Goal: Information Seeking & Learning: Learn about a topic

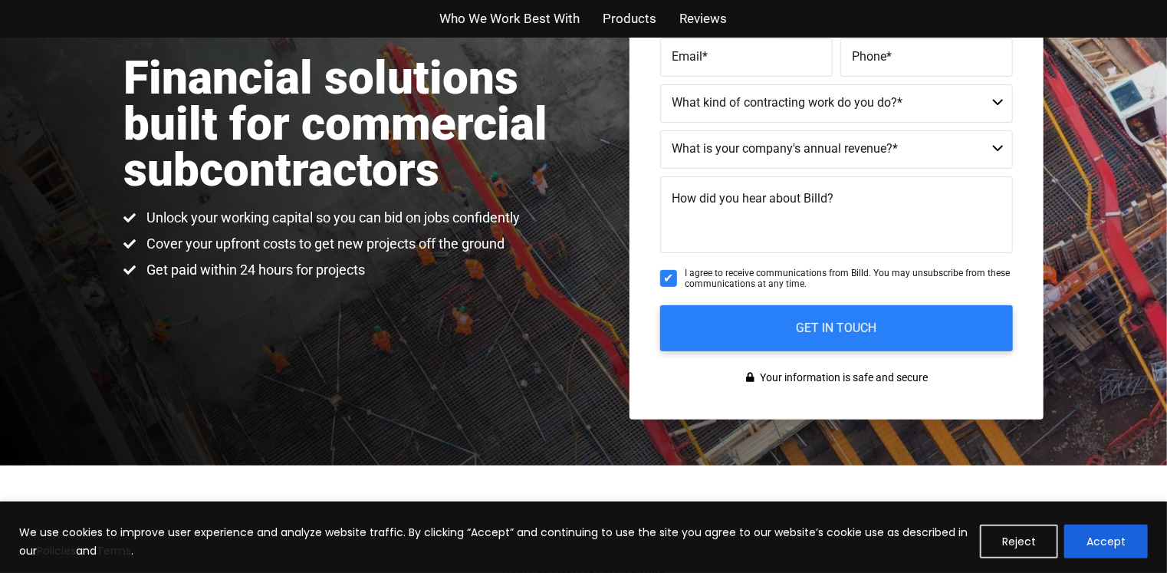
scroll to position [225, 0]
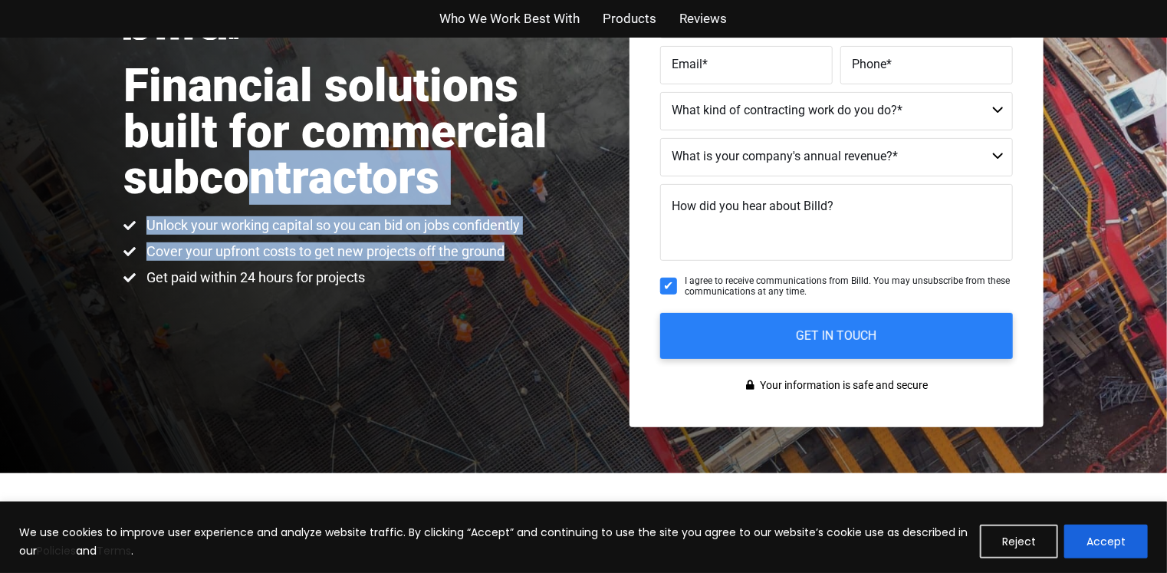
drag, startPoint x: 448, startPoint y: 260, endPoint x: 232, endPoint y: 185, distance: 228.9
click at [250, 195] on div "Financial solutions built for commercial subcontractors Unlock your working cap…" at bounding box center [353, 142] width 460 height 289
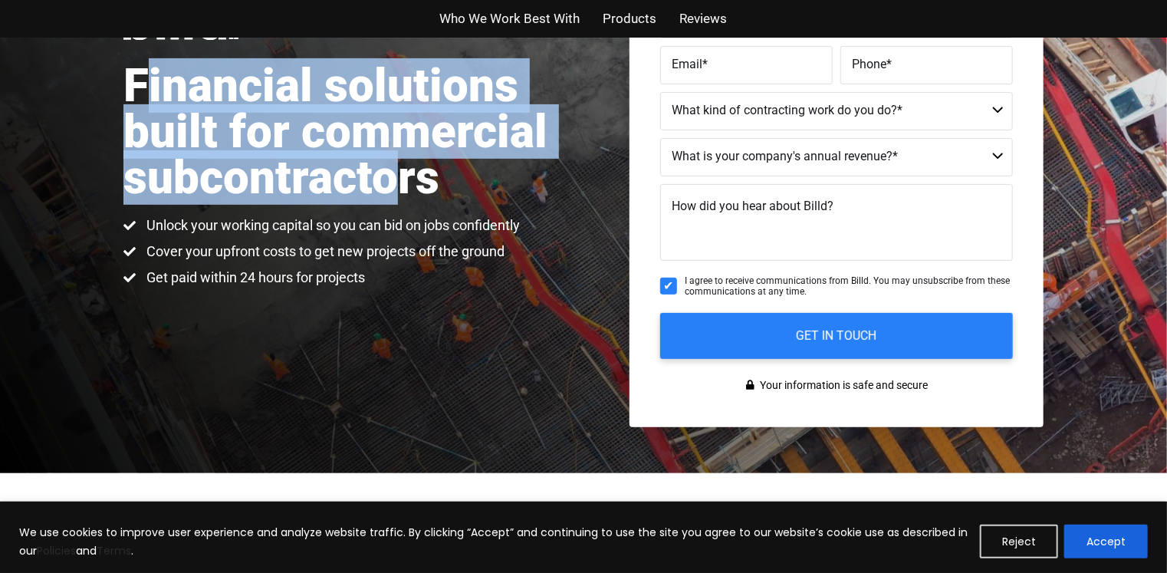
drag, startPoint x: 152, startPoint y: 102, endPoint x: 483, endPoint y: 237, distance: 357.6
click at [442, 212] on div "Financial solutions built for commercial subcontractors Unlock your working cap…" at bounding box center [353, 142] width 460 height 289
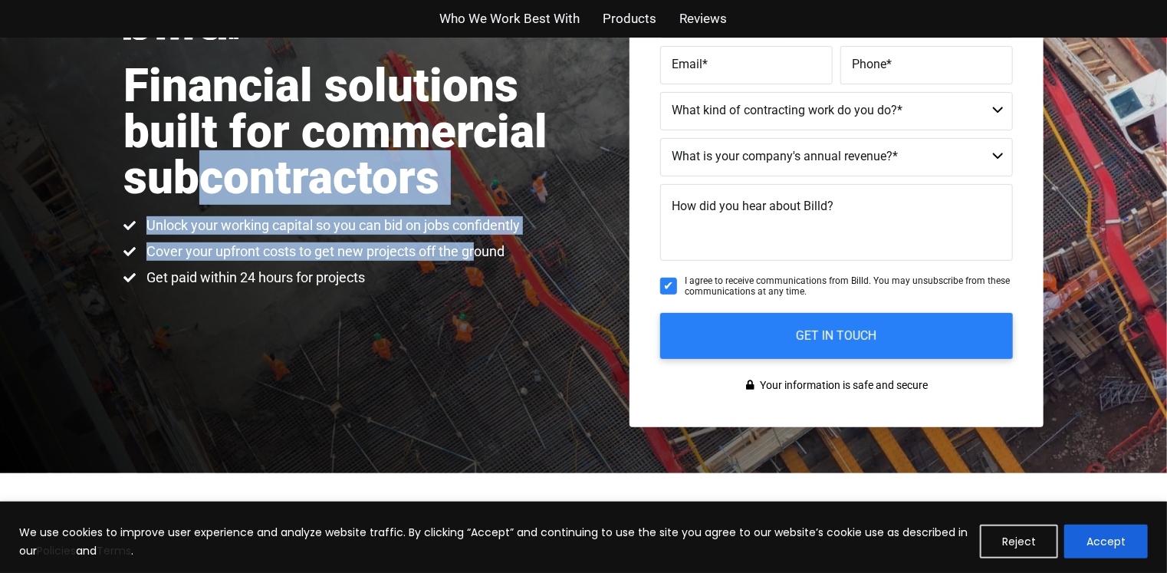
drag, startPoint x: 469, startPoint y: 259, endPoint x: 97, endPoint y: 98, distance: 405.9
click at [156, 149] on div "Financial solutions built for commercial subcontractors Unlock your working cap…" at bounding box center [353, 142] width 460 height 289
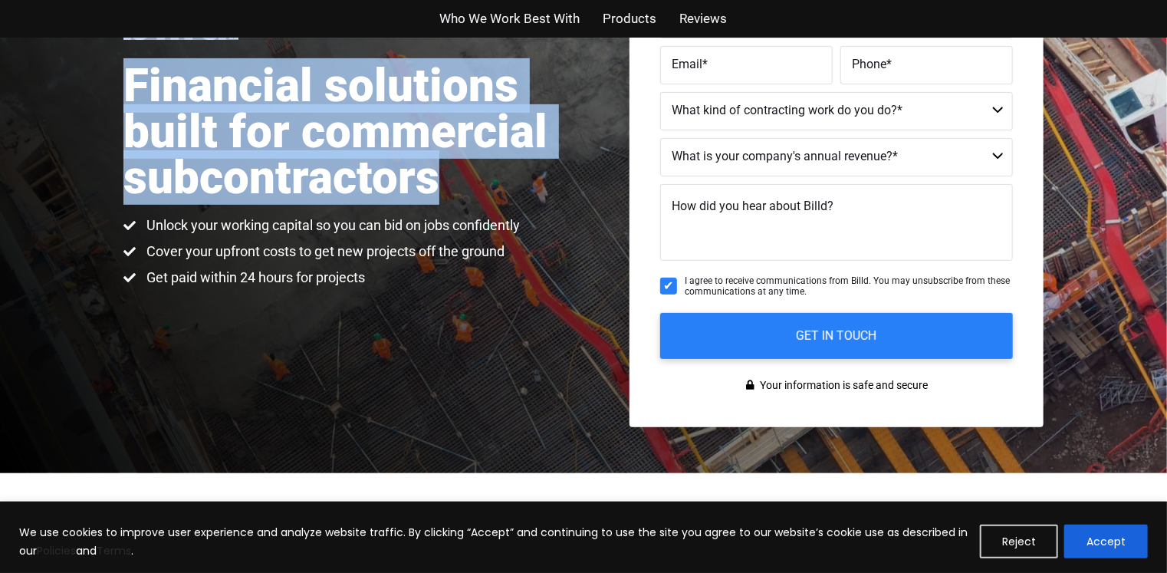
drag, startPoint x: 94, startPoint y: 94, endPoint x: 451, endPoint y: 251, distance: 389.6
click at [373, 209] on div "Financial solutions built for commercial subcontractors Unlock your working cap…" at bounding box center [583, 142] width 1167 height 661
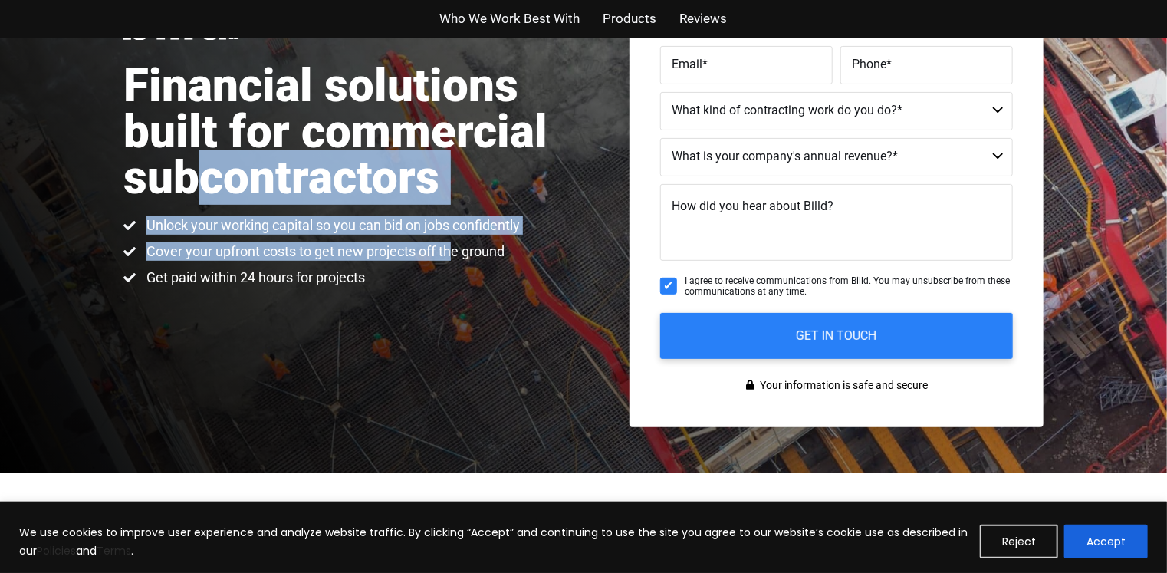
drag, startPoint x: 448, startPoint y: 258, endPoint x: 151, endPoint y: 125, distance: 326.0
click at [184, 159] on div "Financial solutions built for commercial subcontractors Unlock your working cap…" at bounding box center [353, 142] width 460 height 289
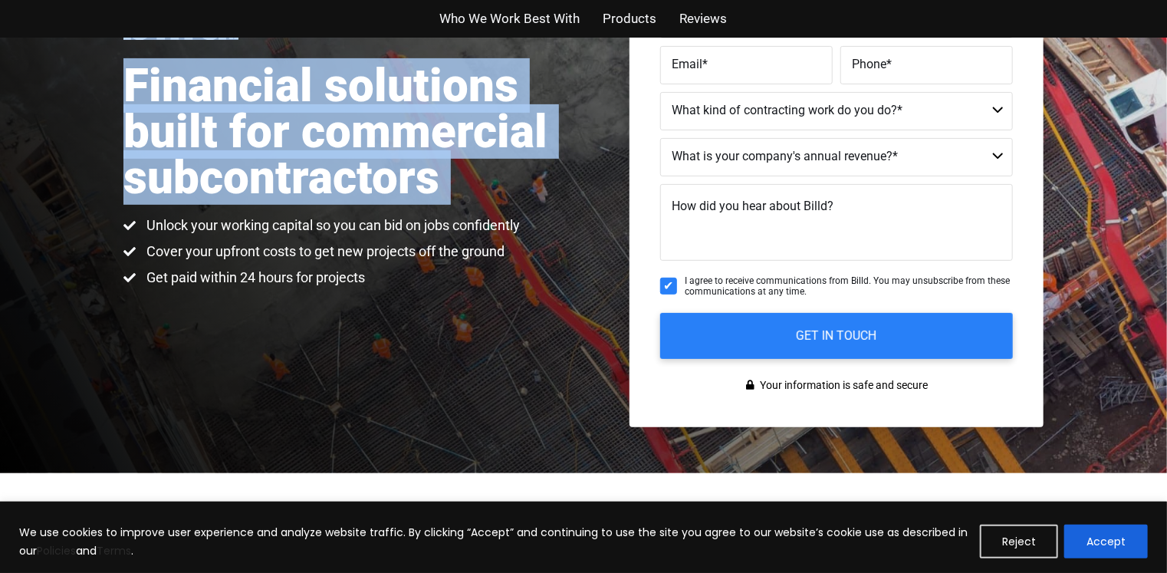
drag, startPoint x: 125, startPoint y: 91, endPoint x: 508, endPoint y: 261, distance: 419.1
click at [470, 241] on div "Financial solutions built for commercial subcontractors Unlock your working cap…" at bounding box center [583, 142] width 1167 height 661
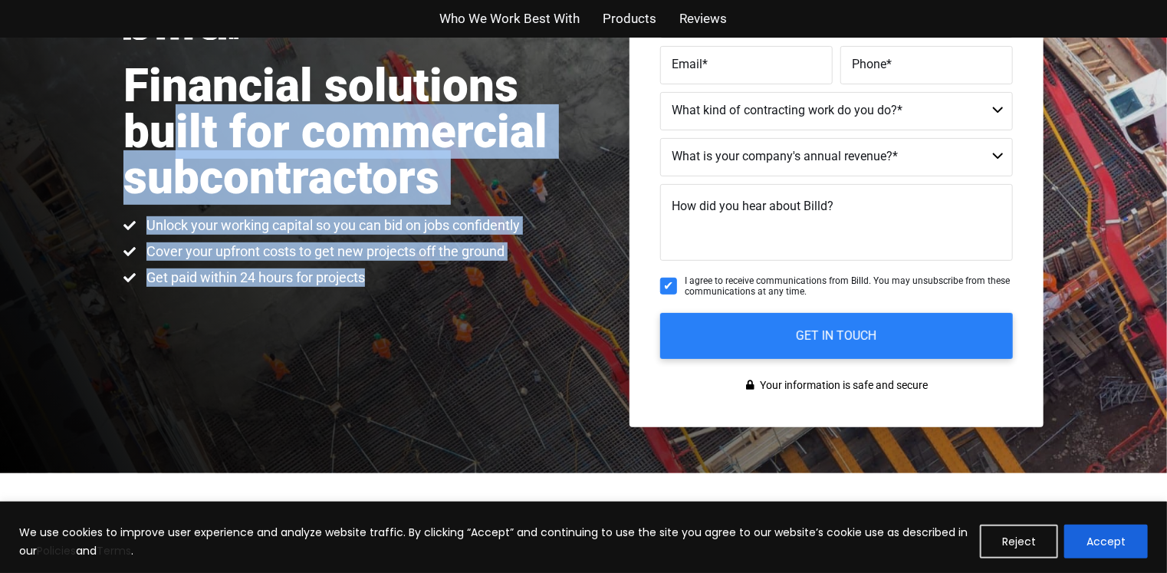
drag, startPoint x: 469, startPoint y: 268, endPoint x: 123, endPoint y: 89, distance: 389.8
click at [157, 123] on div "Financial solutions built for commercial subcontractors Unlock your working cap…" at bounding box center [353, 142] width 460 height 289
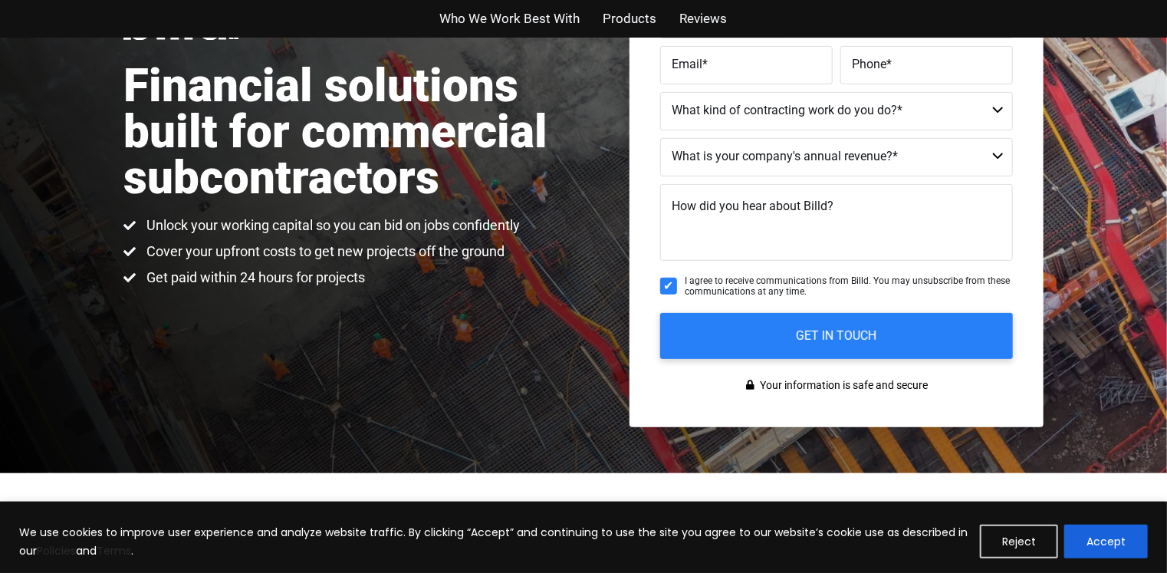
drag, startPoint x: 123, startPoint y: 89, endPoint x: 460, endPoint y: 240, distance: 369.6
click at [452, 238] on div "Financial solutions built for commercial subcontractors Unlock your working cap…" at bounding box center [353, 142] width 460 height 289
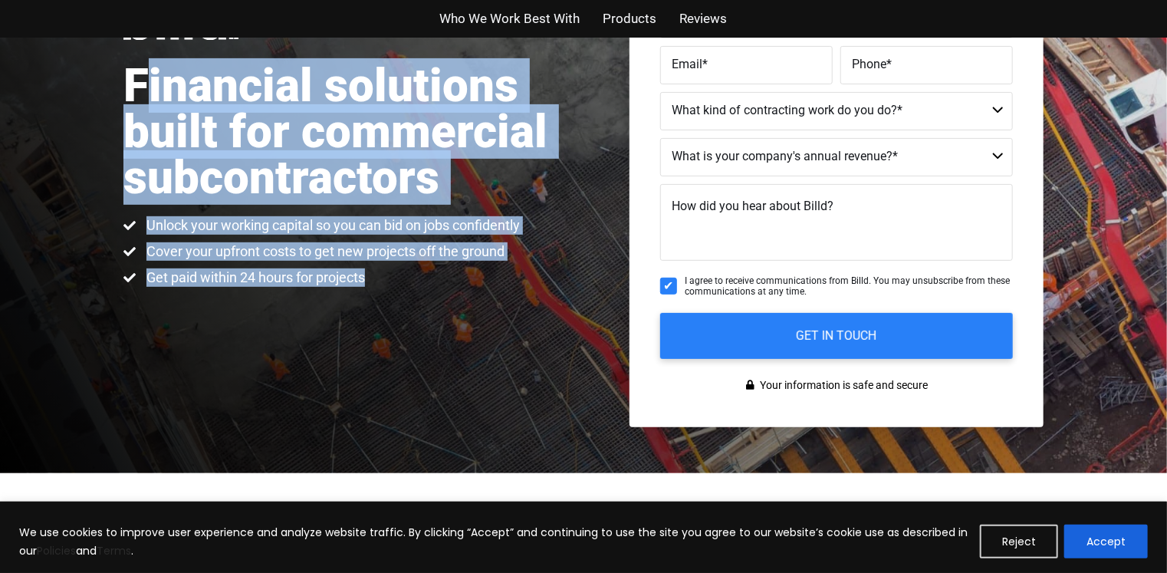
drag, startPoint x: 524, startPoint y: 273, endPoint x: 107, endPoint y: 80, distance: 459.6
click at [123, 97] on div "Financial solutions built for commercial subcontractors Unlock your working cap…" at bounding box center [353, 142] width 460 height 289
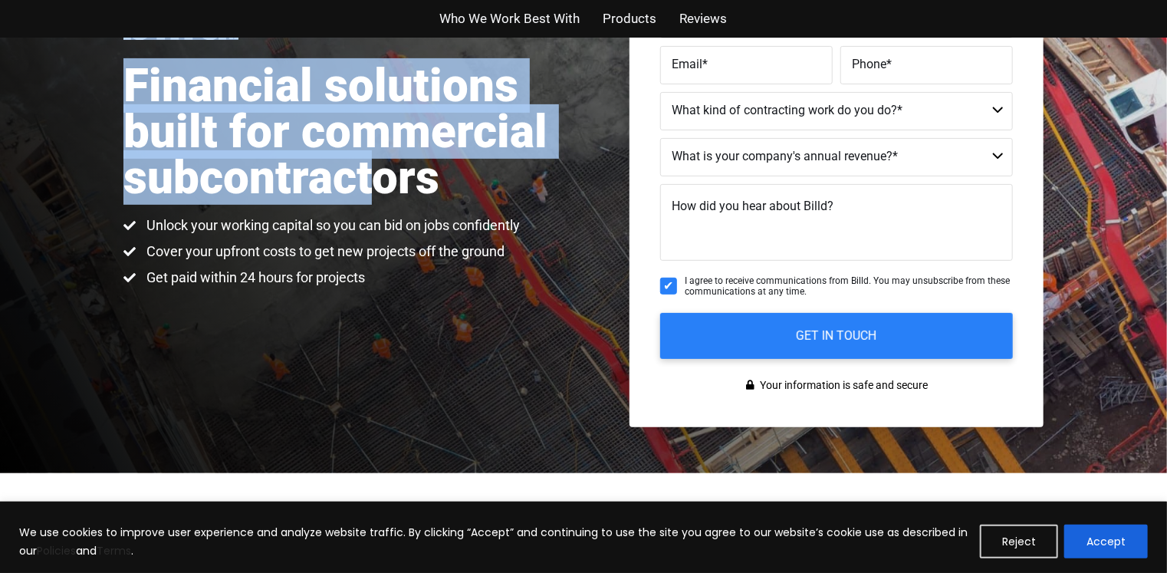
drag, startPoint x: 115, startPoint y: 80, endPoint x: 439, endPoint y: 238, distance: 360.0
click at [404, 209] on div "Financial solutions built for commercial subcontractors Unlock your working cap…" at bounding box center [583, 142] width 1167 height 661
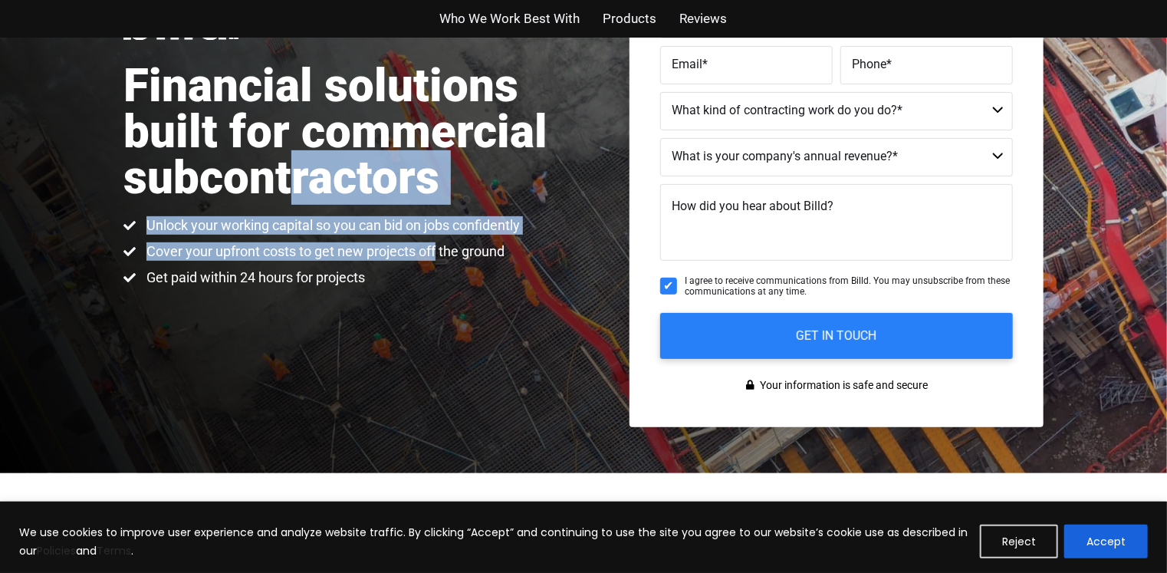
drag, startPoint x: 432, startPoint y: 248, endPoint x: 193, endPoint y: 138, distance: 263.1
click at [193, 138] on div "Financial solutions built for commercial subcontractors Unlock your working cap…" at bounding box center [353, 142] width 460 height 289
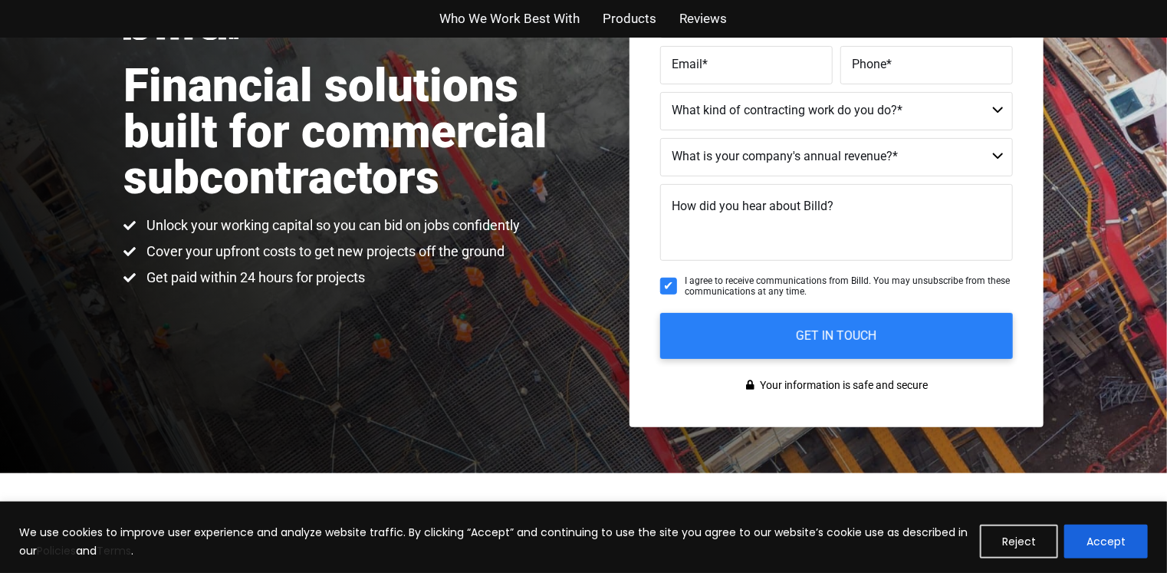
drag, startPoint x: 143, startPoint y: 103, endPoint x: 221, endPoint y: 162, distance: 97.5
click at [144, 105] on h1 "Financial solutions built for commercial subcontractors" at bounding box center [353, 132] width 460 height 138
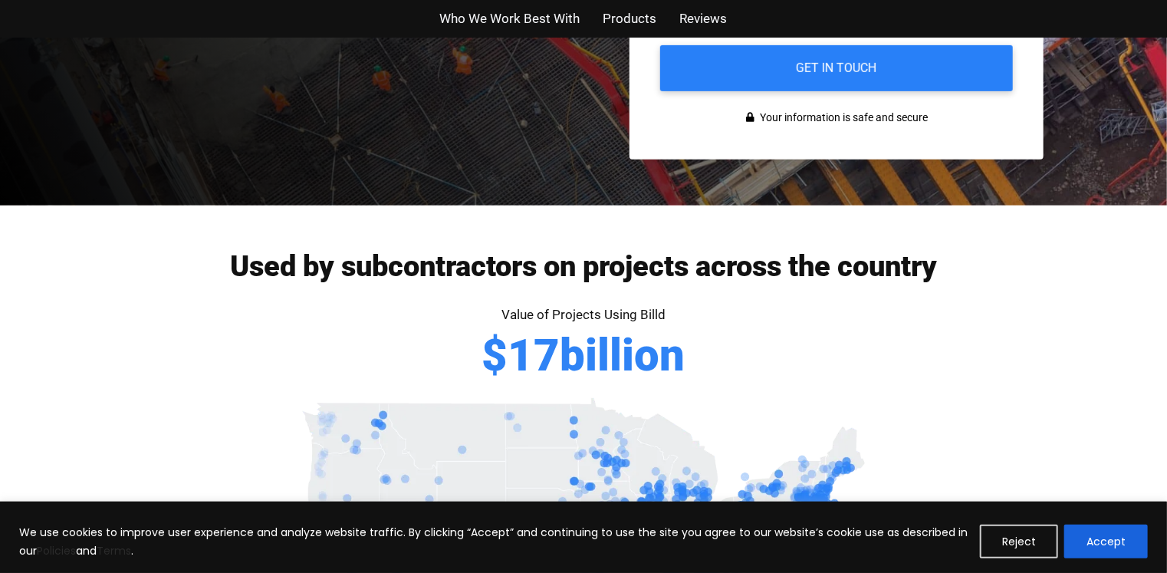
scroll to position [628, 0]
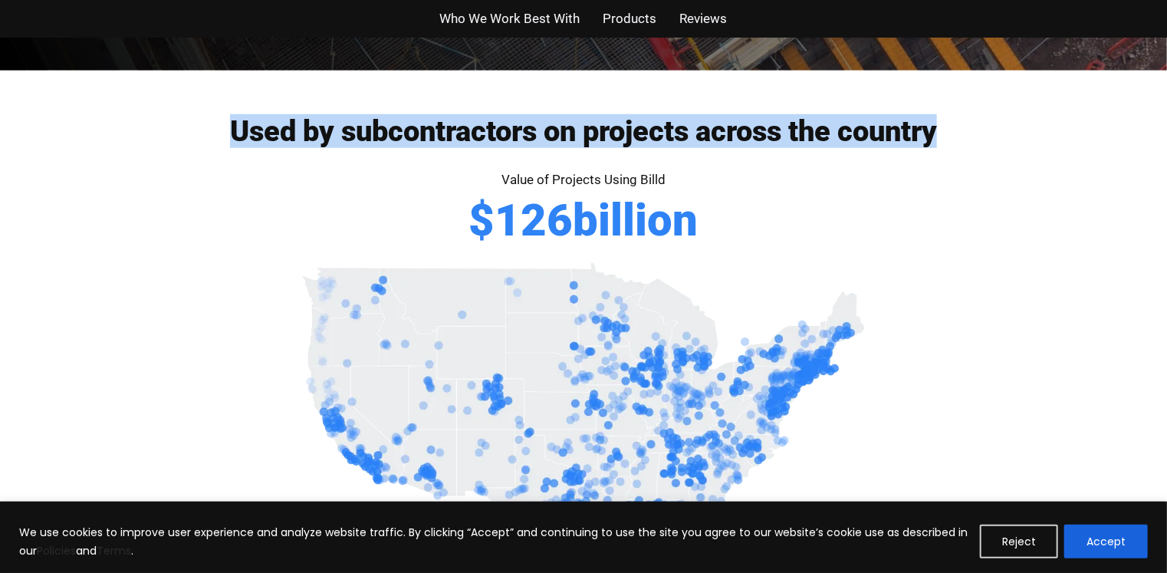
drag, startPoint x: 308, startPoint y: 134, endPoint x: 620, endPoint y: 148, distance: 312.3
click at [593, 149] on div "Used by subcontractors on projects across the country" at bounding box center [583, 143] width 920 height 52
click at [648, 146] on h2 "Used by subcontractors on projects across the country" at bounding box center [583, 131] width 920 height 29
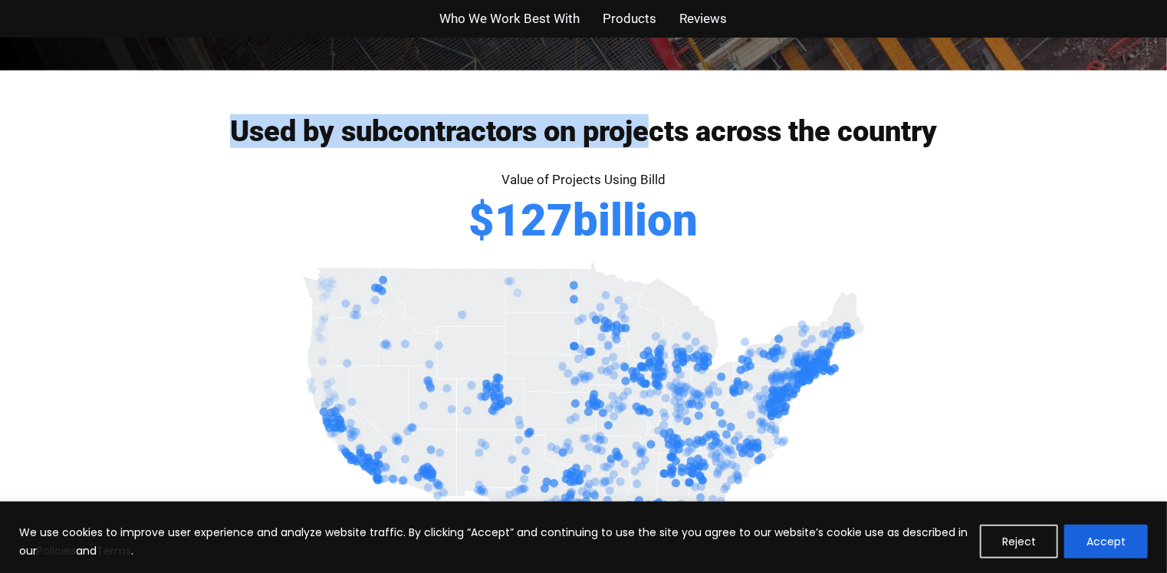
drag, startPoint x: 453, startPoint y: 143, endPoint x: 170, endPoint y: 114, distance: 284.3
click at [170, 114] on div "Used by subcontractors on projects across the country Value of Projects Using B…" at bounding box center [583, 241] width 920 height 341
click at [220, 126] on h2 "Used by subcontractors on projects across the country" at bounding box center [583, 131] width 920 height 29
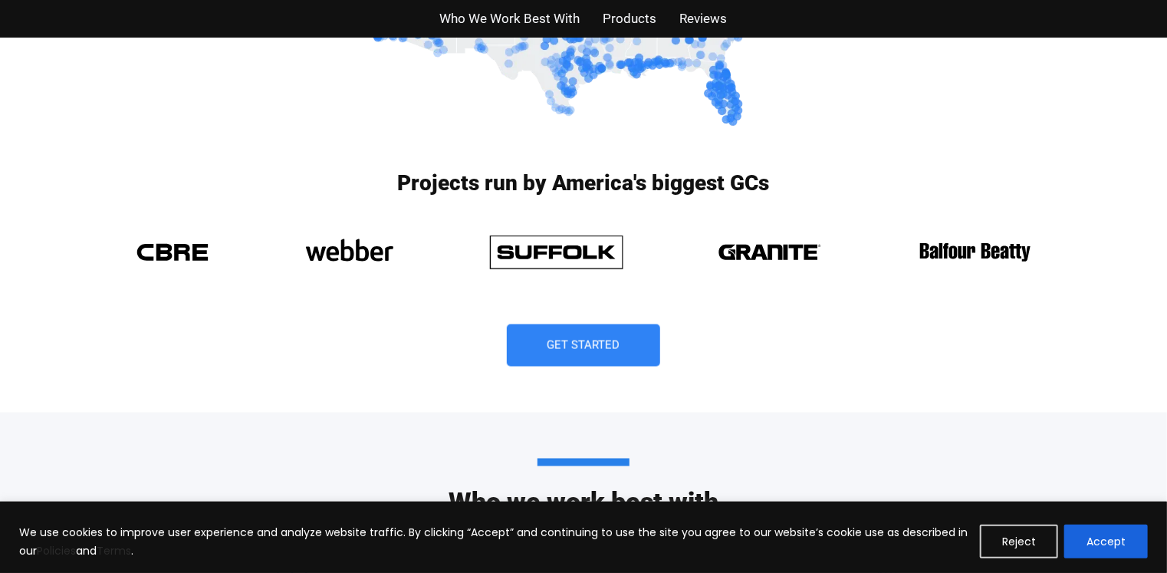
scroll to position [1133, 0]
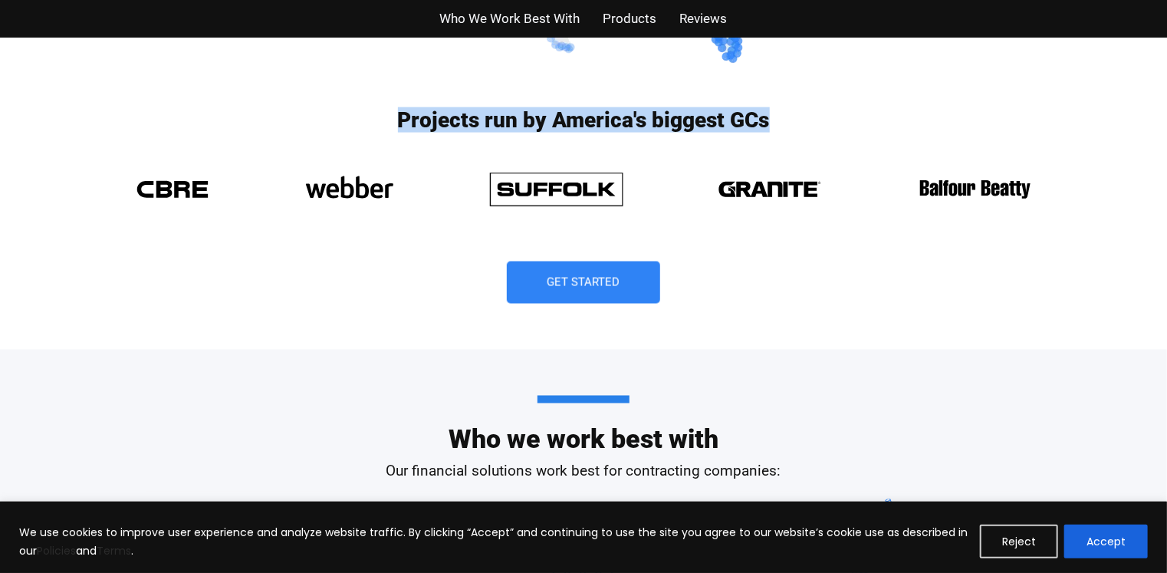
drag, startPoint x: 291, startPoint y: 121, endPoint x: 842, endPoint y: 124, distance: 550.4
click at [835, 123] on h3 "Projects run by America's biggest GCs" at bounding box center [583, 120] width 920 height 21
drag, startPoint x: 752, startPoint y: 135, endPoint x: 274, endPoint y: 96, distance: 480.0
click at [274, 96] on div "Projects run by America's biggest GCs Get Started" at bounding box center [583, 221] width 920 height 255
click at [99, 107] on div "Projects run by America's biggest GCs Get Started" at bounding box center [583, 221] width 1167 height 255
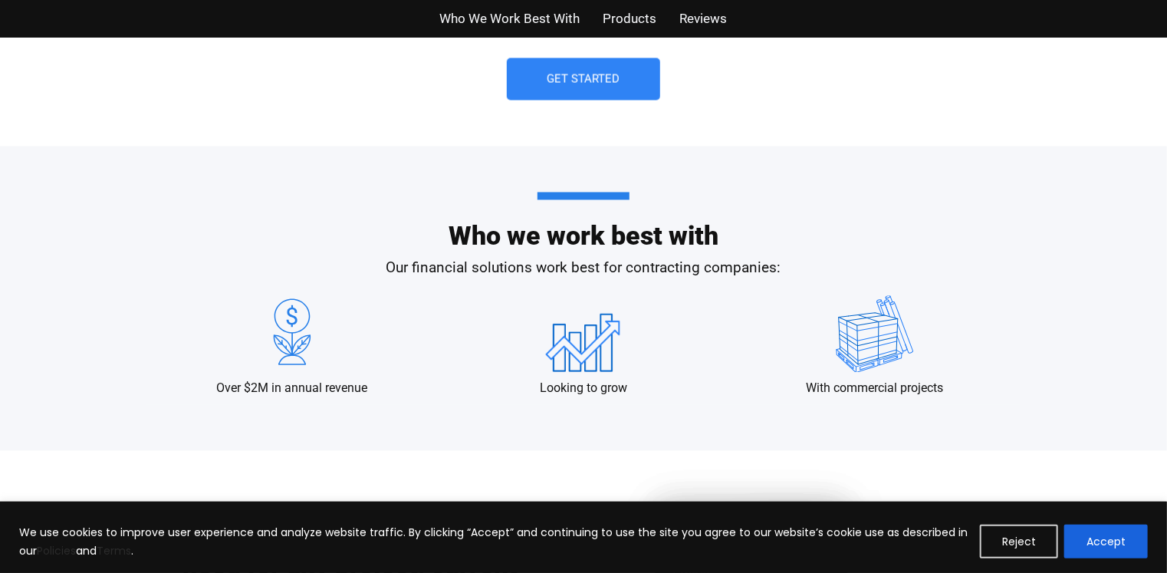
scroll to position [1352, 0]
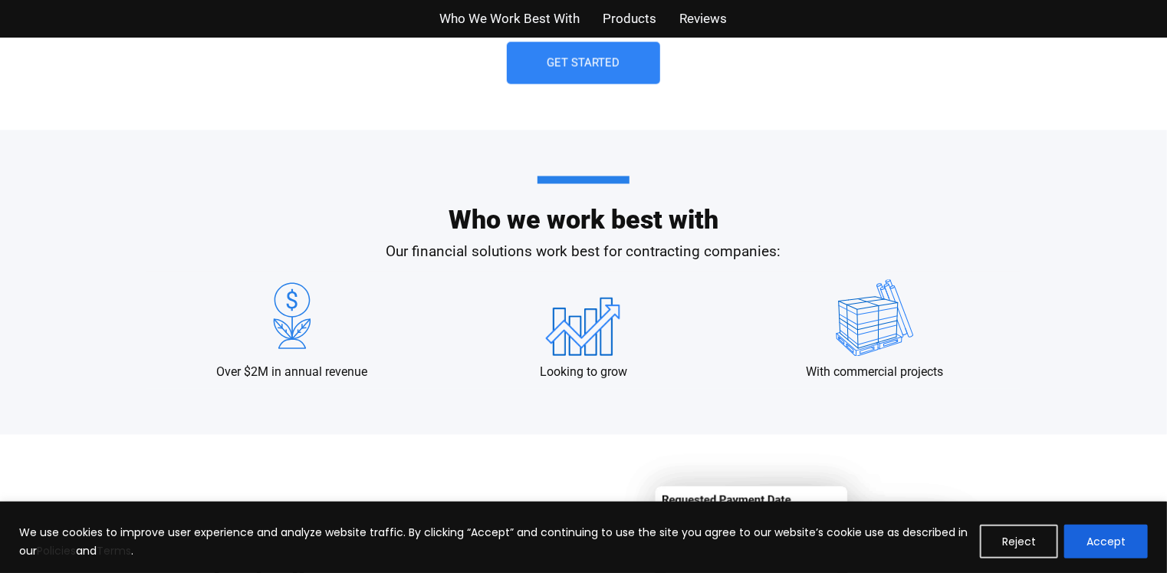
drag, startPoint x: 122, startPoint y: 147, endPoint x: 720, endPoint y: 194, distance: 599.8
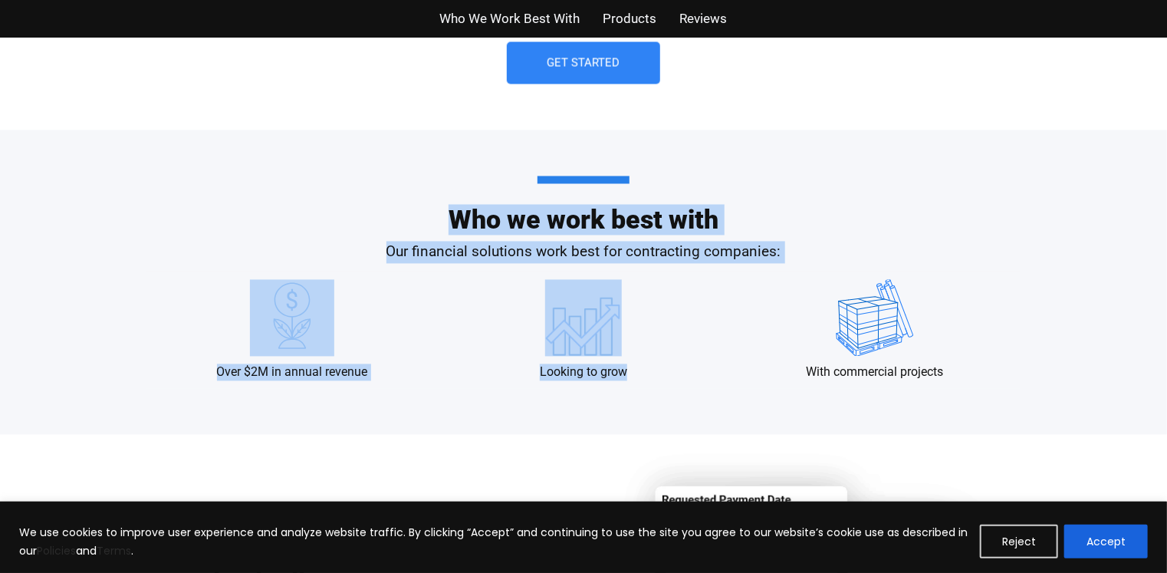
drag, startPoint x: 718, startPoint y: 280, endPoint x: 290, endPoint y: 206, distance: 434.1
click at [332, 222] on div "Who we work best with Our financial solutions work best for contracting compani…" at bounding box center [583, 282] width 874 height 304
click at [289, 205] on h2 "Who we work best with" at bounding box center [583, 204] width 874 height 57
drag, startPoint x: 199, startPoint y: 189, endPoint x: 897, endPoint y: 272, distance: 702.5
click at [872, 274] on div "Who we work best with Our financial solutions work best for contracting compani…" at bounding box center [583, 282] width 874 height 304
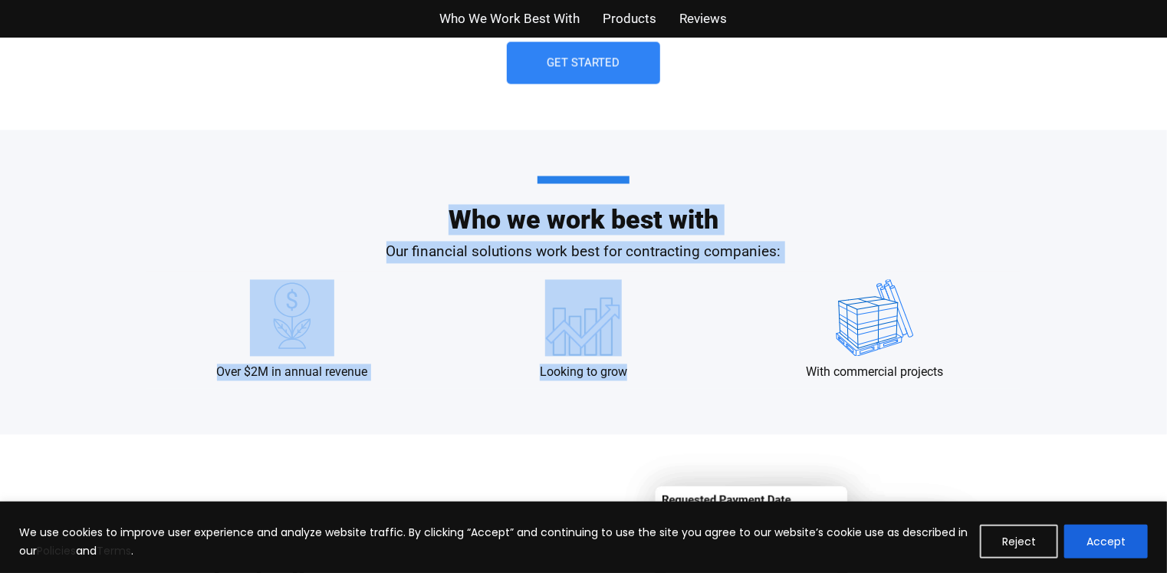
click at [897, 272] on div "Over $2M in annual revenue Looking to grow With commercial projects" at bounding box center [583, 330] width 859 height 117
drag, startPoint x: 783, startPoint y: 274, endPoint x: 289, endPoint y: 209, distance: 498.7
click at [289, 210] on div "Who we work best with Our financial solutions work best for contracting compani…" at bounding box center [583, 282] width 874 height 304
click at [273, 199] on h2 "Who we work best with" at bounding box center [583, 204] width 874 height 57
drag, startPoint x: 560, startPoint y: 229, endPoint x: 800, endPoint y: 278, distance: 244.8
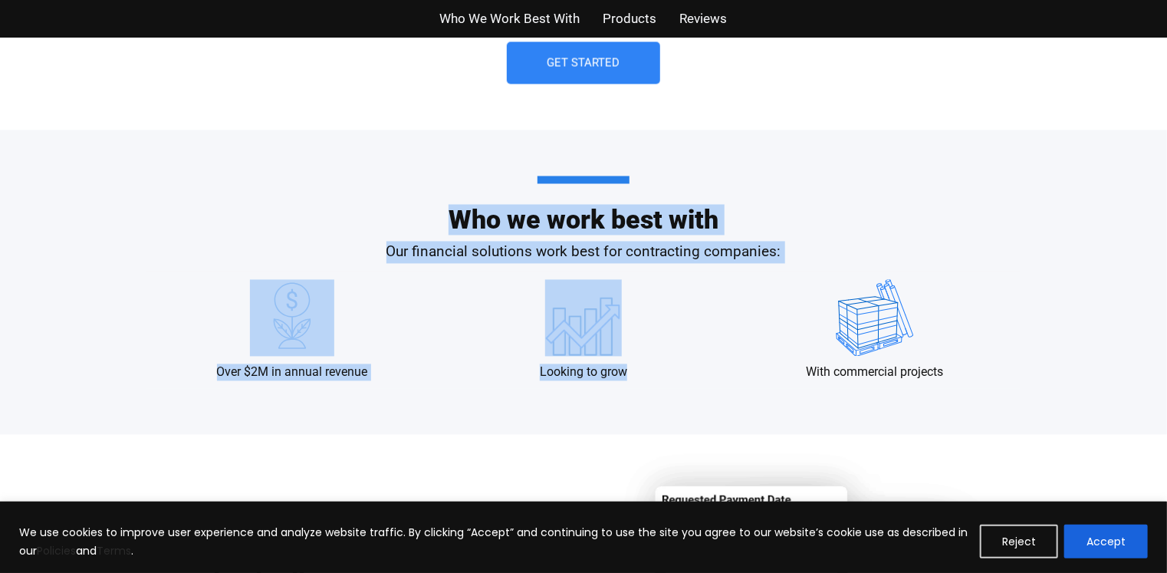
click at [797, 278] on div "Who we work best with Our financial solutions work best for contracting compani…" at bounding box center [583, 282] width 874 height 304
click at [800, 278] on div "Over $2M in annual revenue Looking to grow With commercial projects" at bounding box center [583, 330] width 859 height 117
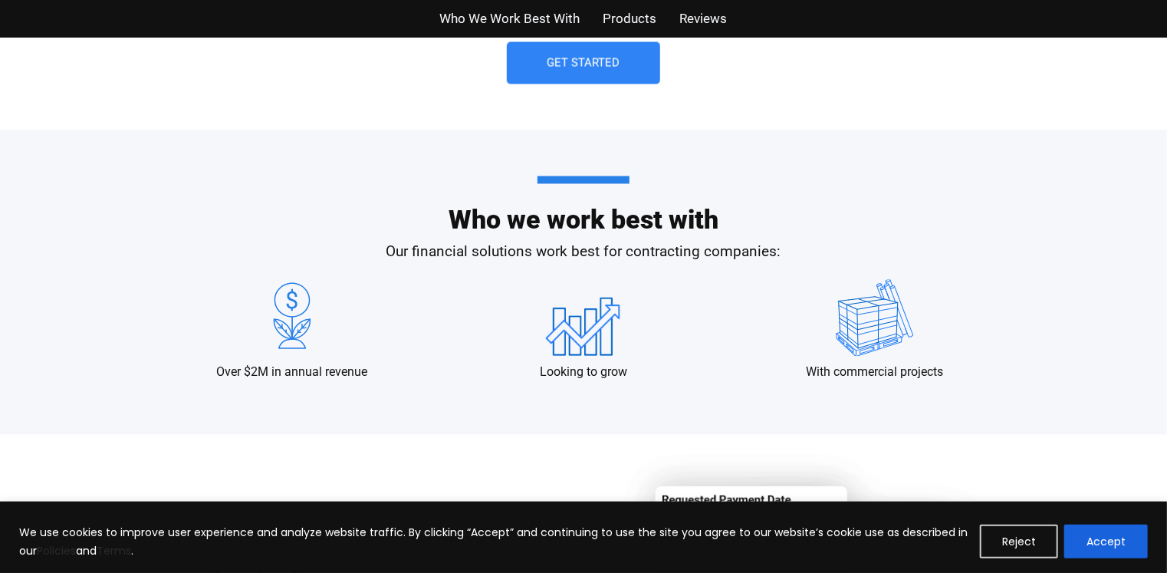
scroll to position [1675, 0]
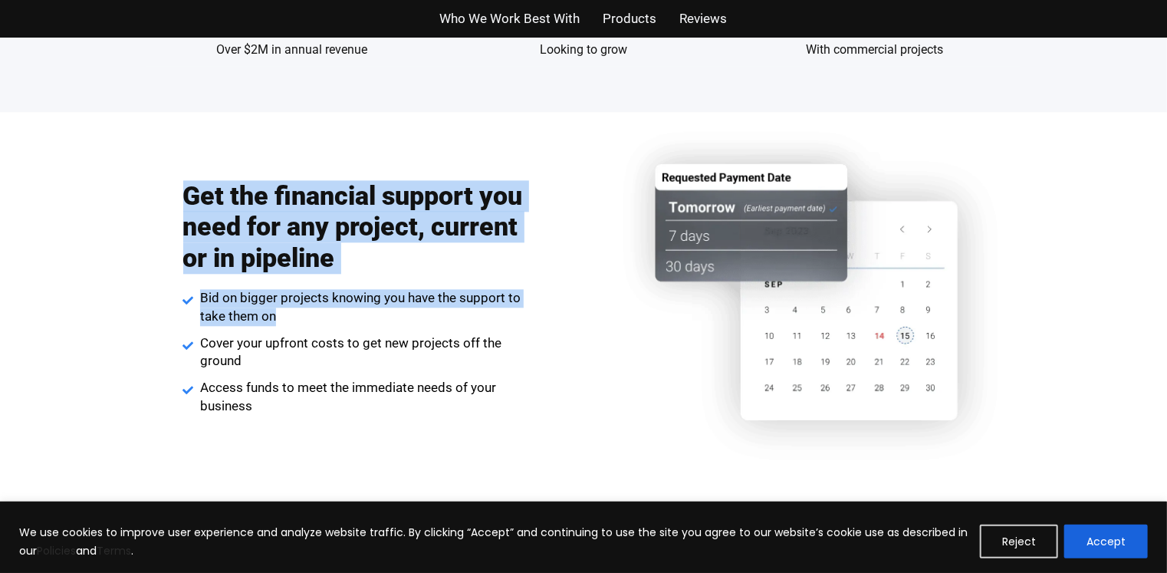
drag, startPoint x: 280, startPoint y: 218, endPoint x: 567, endPoint y: 342, distance: 312.9
click at [557, 318] on div "Get the financial support you need for any project, current or in pipeline Bid …" at bounding box center [355, 297] width 464 height 251
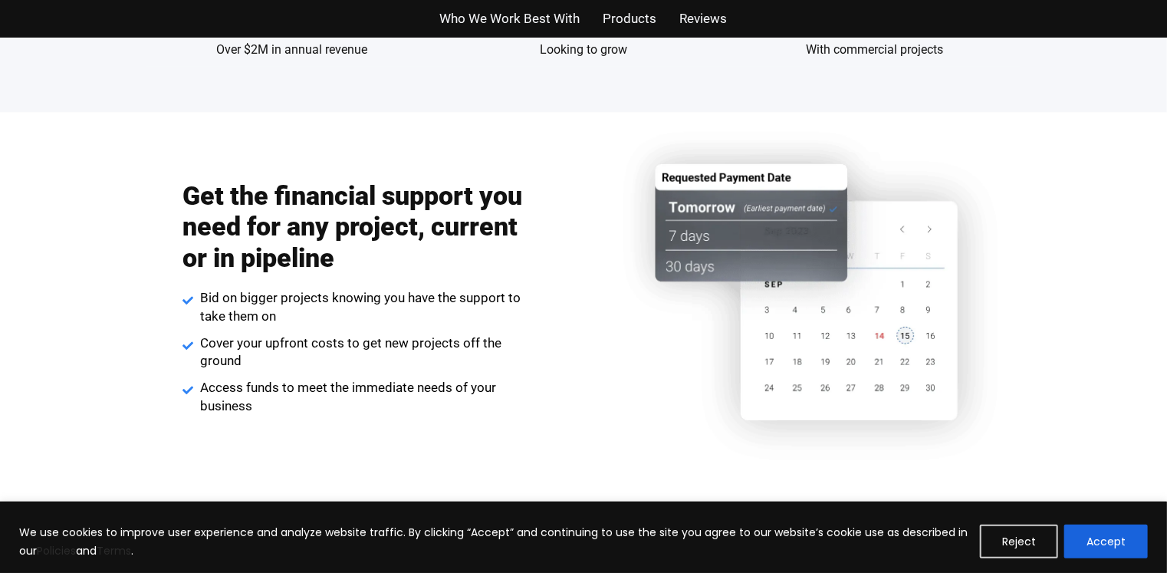
drag, startPoint x: 562, startPoint y: 352, endPoint x: 536, endPoint y: 359, distance: 27.0
click at [560, 353] on div "Get the financial support you need for any project, current or in pipeline Bid …" at bounding box center [355, 297] width 464 height 251
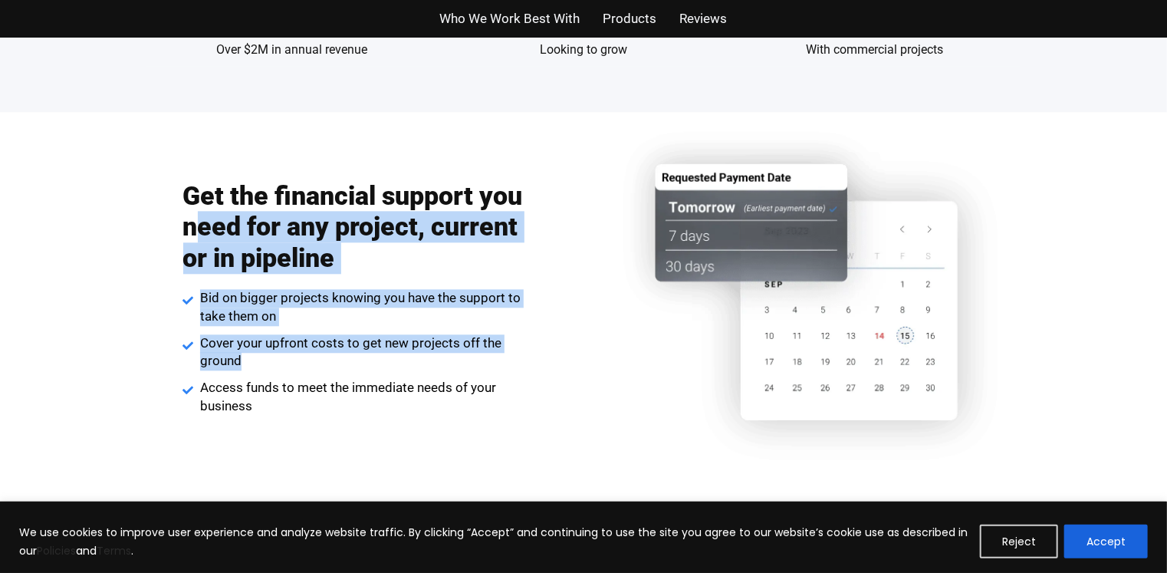
drag, startPoint x: 500, startPoint y: 366, endPoint x: 183, endPoint y: 202, distance: 356.6
click at [195, 218] on div "Get the financial support you need for any project, current or in pipeline Bid …" at bounding box center [355, 297] width 464 height 251
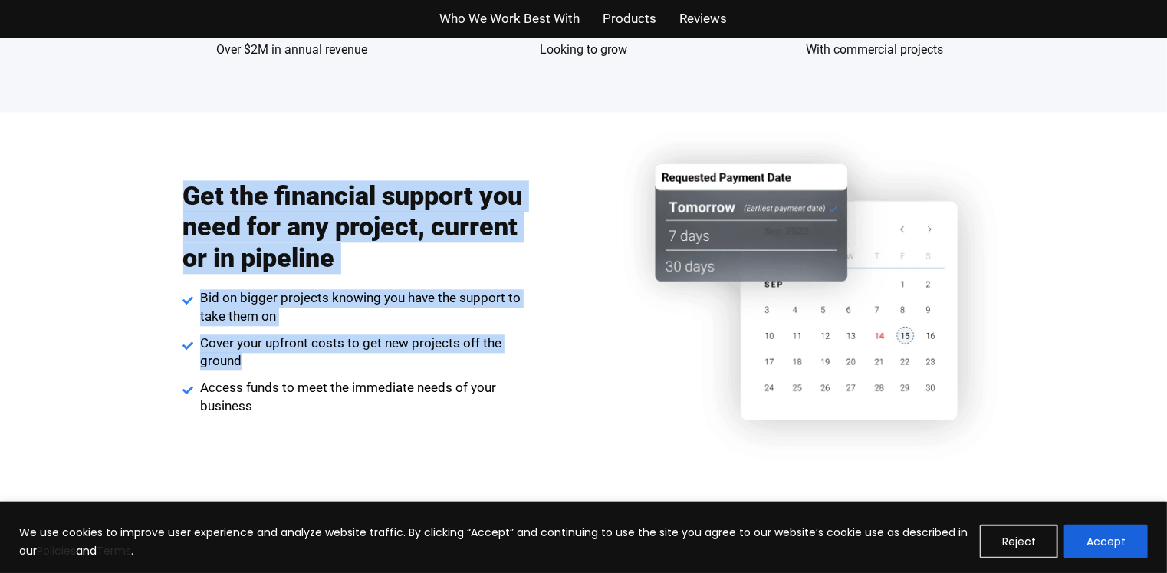
drag, startPoint x: 187, startPoint y: 191, endPoint x: 567, endPoint y: 395, distance: 431.5
click at [529, 367] on div "Get the financial support you need for any project, current or in pipeline Bid …" at bounding box center [355, 297] width 464 height 251
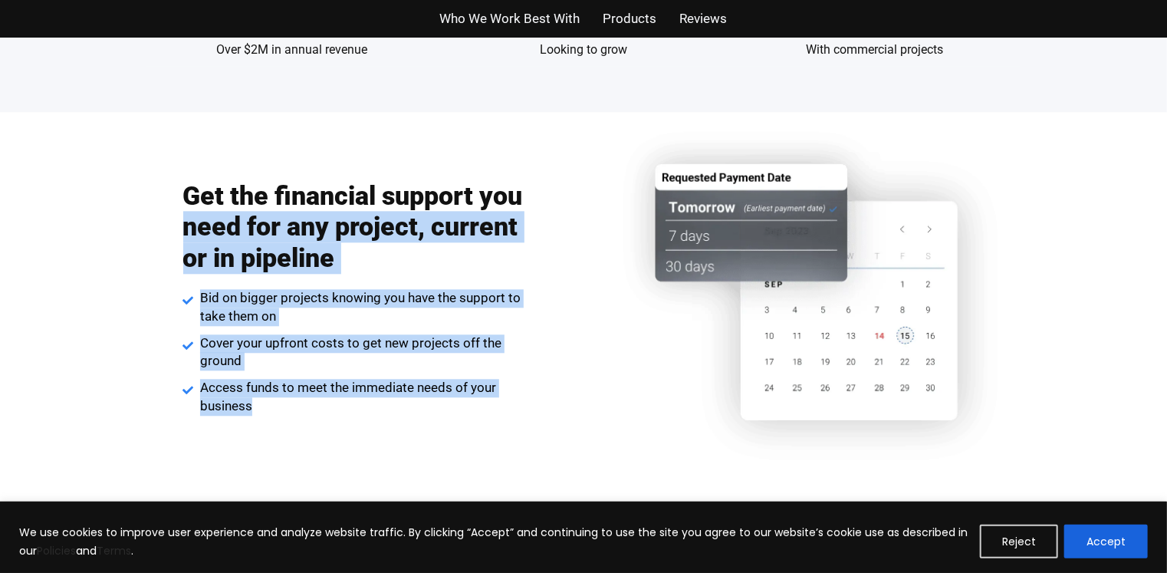
drag, startPoint x: 506, startPoint y: 399, endPoint x: 76, endPoint y: 177, distance: 484.1
click at [100, 219] on div "Get the financial support you need for any project, current or in pipeline Bid …" at bounding box center [583, 311] width 1167 height 398
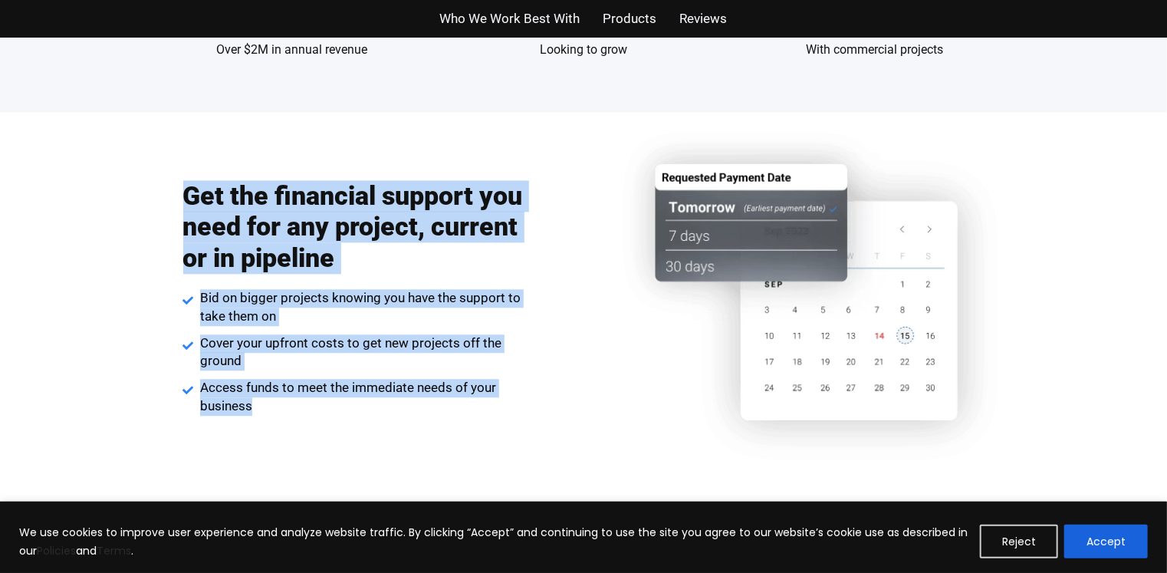
drag, startPoint x: 258, startPoint y: 229, endPoint x: 513, endPoint y: 458, distance: 343.1
click at [511, 445] on div "Get the financial support you need for any project, current or in pipeline Bid …" at bounding box center [583, 311] width 1167 height 398
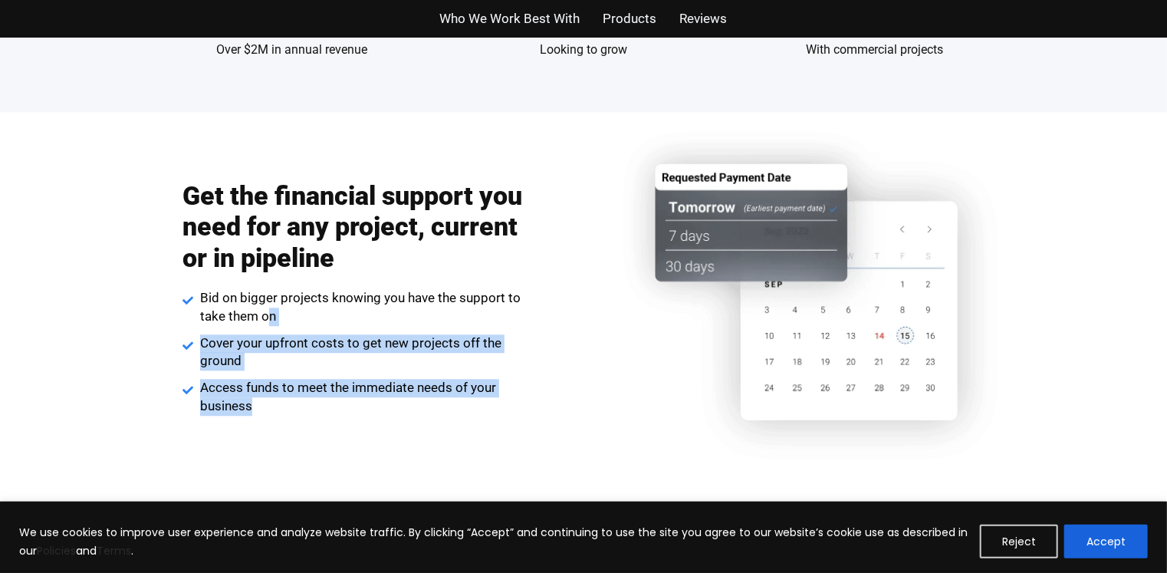
drag, startPoint x: 368, startPoint y: 393, endPoint x: 216, endPoint y: 255, distance: 205.1
click at [216, 255] on div "Get the financial support you need for any project, current or in pipeline Bid …" at bounding box center [583, 311] width 920 height 398
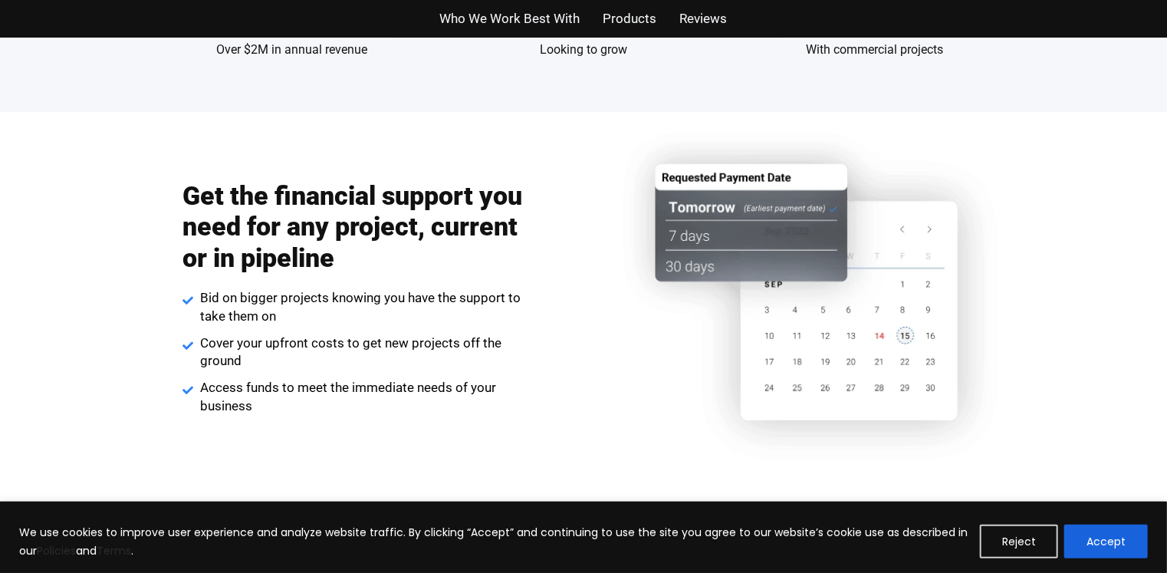
click at [167, 177] on div "Get the financial support you need for any project, current or in pipeline Bid …" at bounding box center [355, 297] width 464 height 251
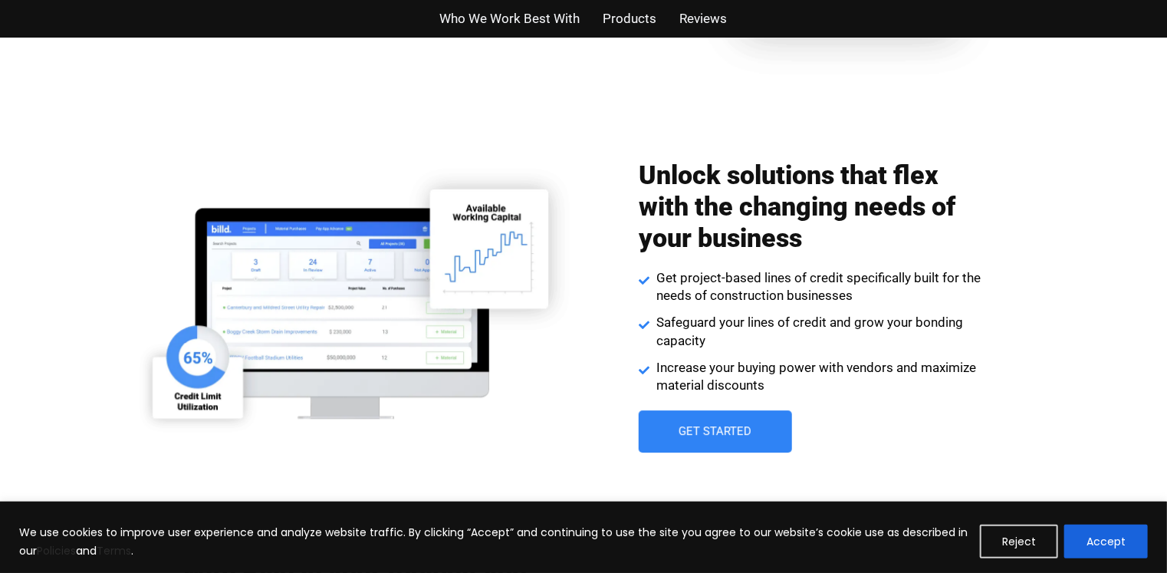
scroll to position [2123, 0]
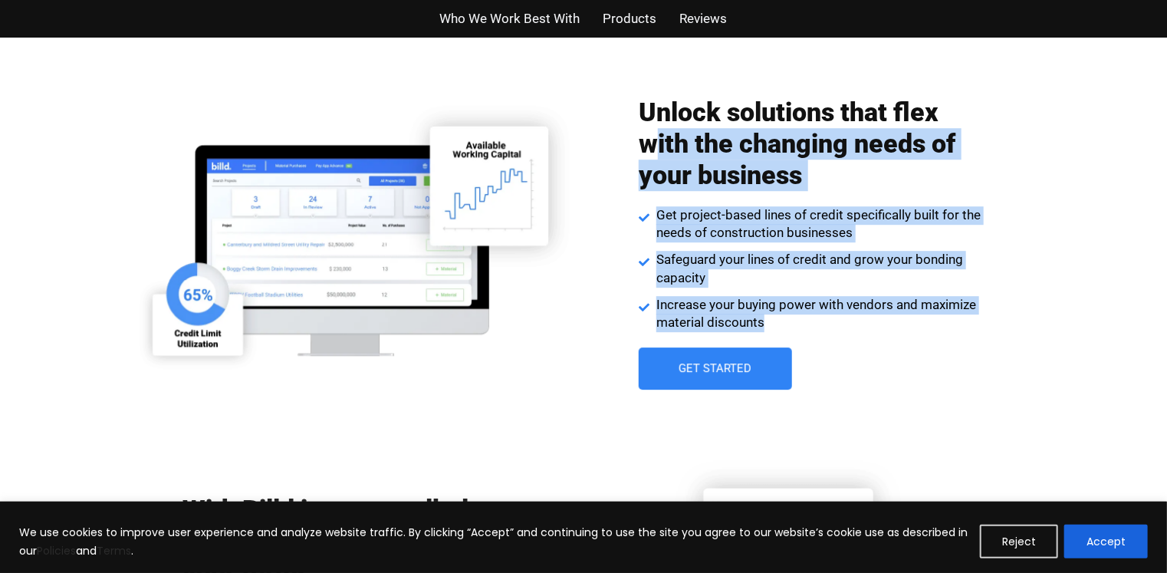
drag, startPoint x: 790, startPoint y: 303, endPoint x: 636, endPoint y: 74, distance: 275.8
click at [643, 100] on div "Unlock solutions that flex with the changing needs of your business Get project…" at bounding box center [811, 243] width 345 height 308
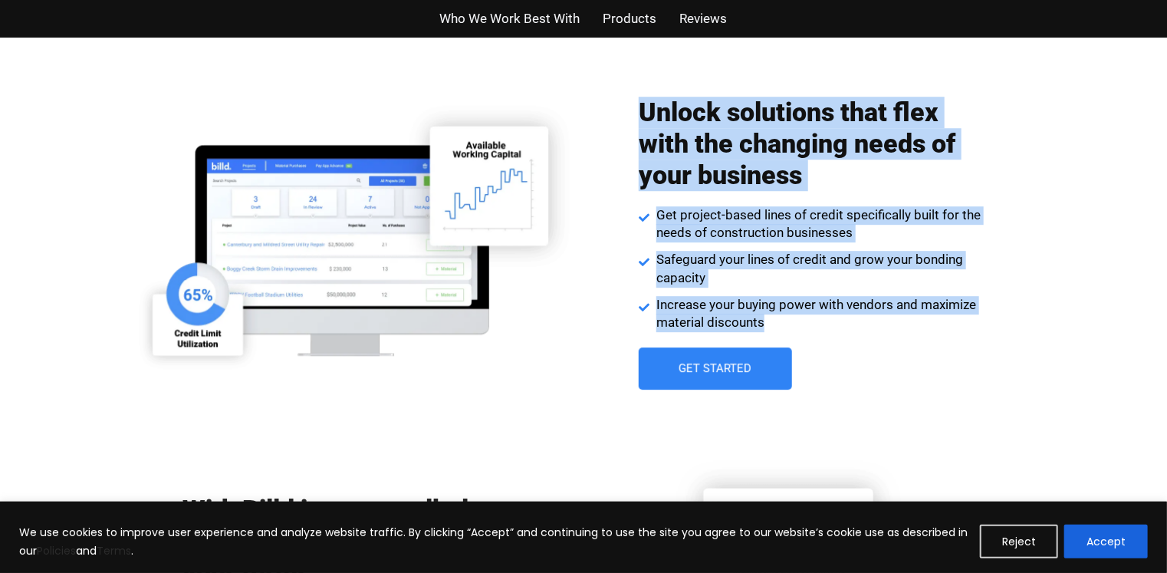
click at [636, 74] on div "Unlock solutions that flex with the changing needs of your business Get project…" at bounding box center [583, 243] width 920 height 362
drag, startPoint x: 636, startPoint y: 94, endPoint x: 1078, endPoint y: 310, distance: 492.7
click at [1078, 310] on div "Unlock solutions that flex with the changing needs of your business Get project…" at bounding box center [583, 243] width 1167 height 362
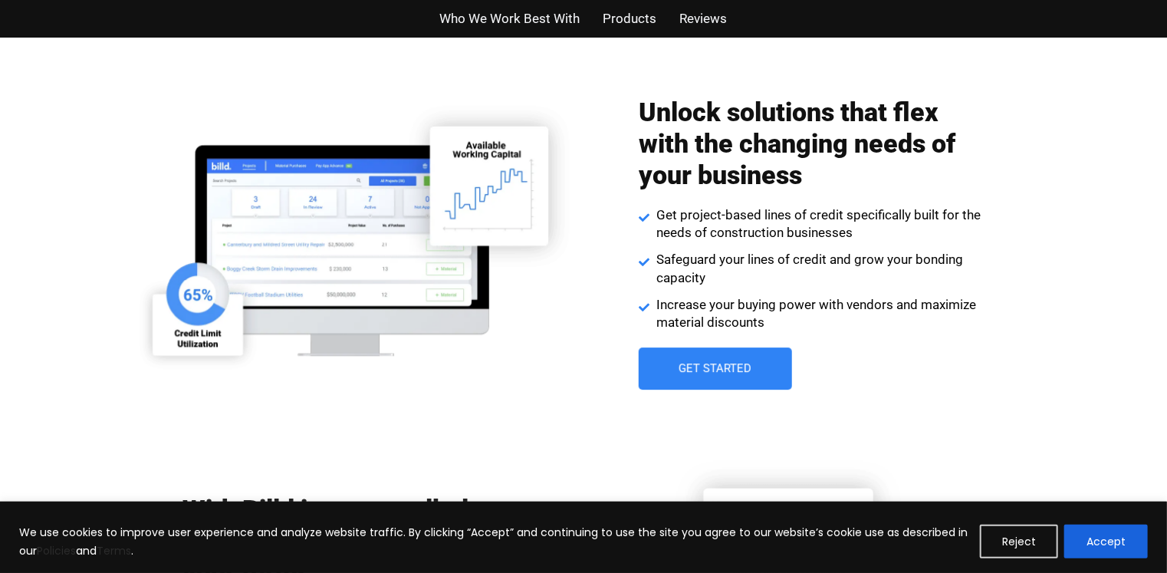
drag
click at [1075, 316] on div "Unlock solutions that flex with the changing needs of your business Get project…" at bounding box center [583, 243] width 1167 height 362
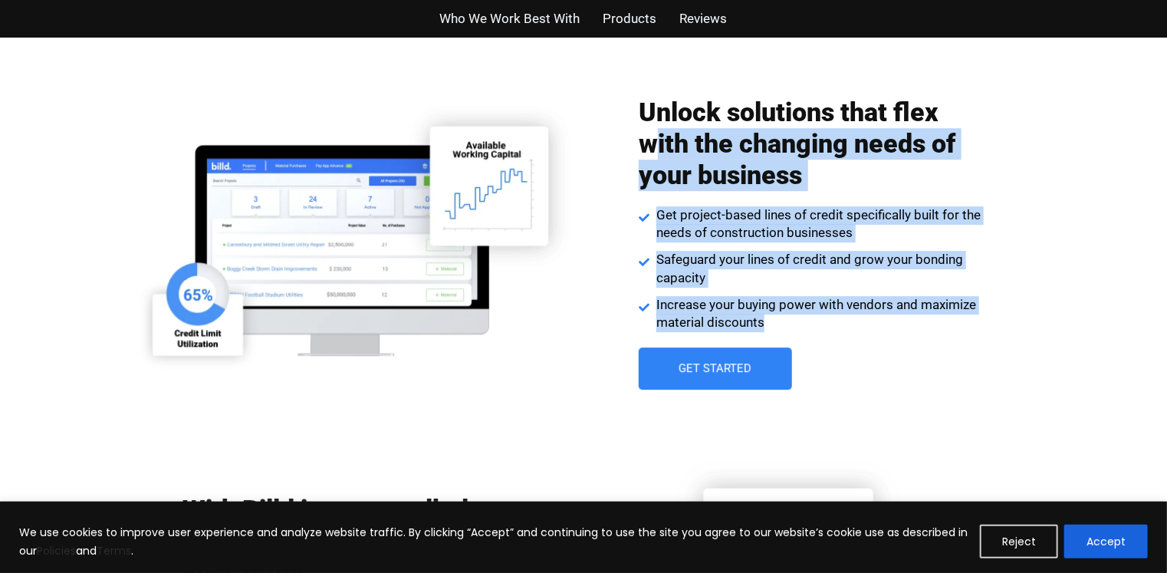
click at [654, 137] on div "Unlock solutions that flex with the changing needs of your business Get project…" at bounding box center [583, 243] width 1167 height 362
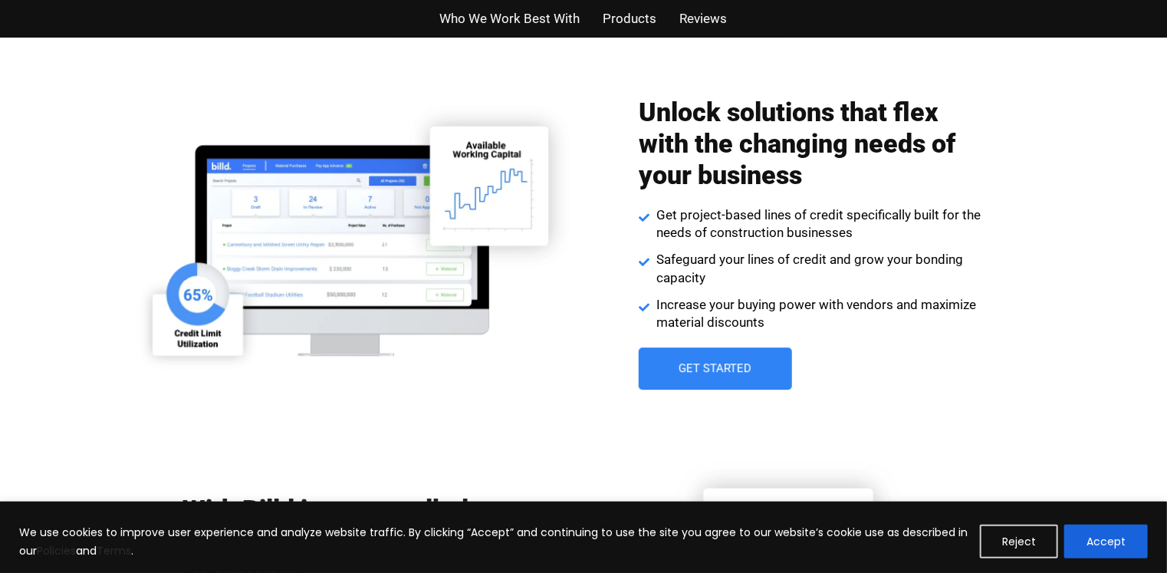
click at [647, 103] on h2 "Unlock solutions that flex with the changing needs of your business" at bounding box center [811, 144] width 345 height 94
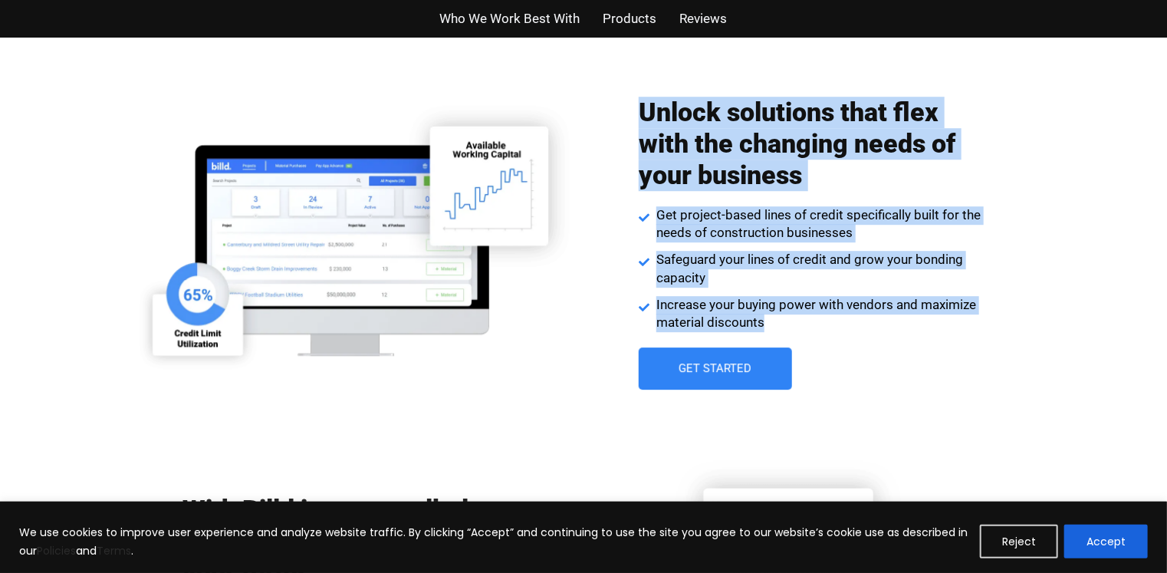
click at [946, 355] on div "Unlock solutions that flex with the changing needs of your business Get project…" at bounding box center [811, 243] width 345 height 308
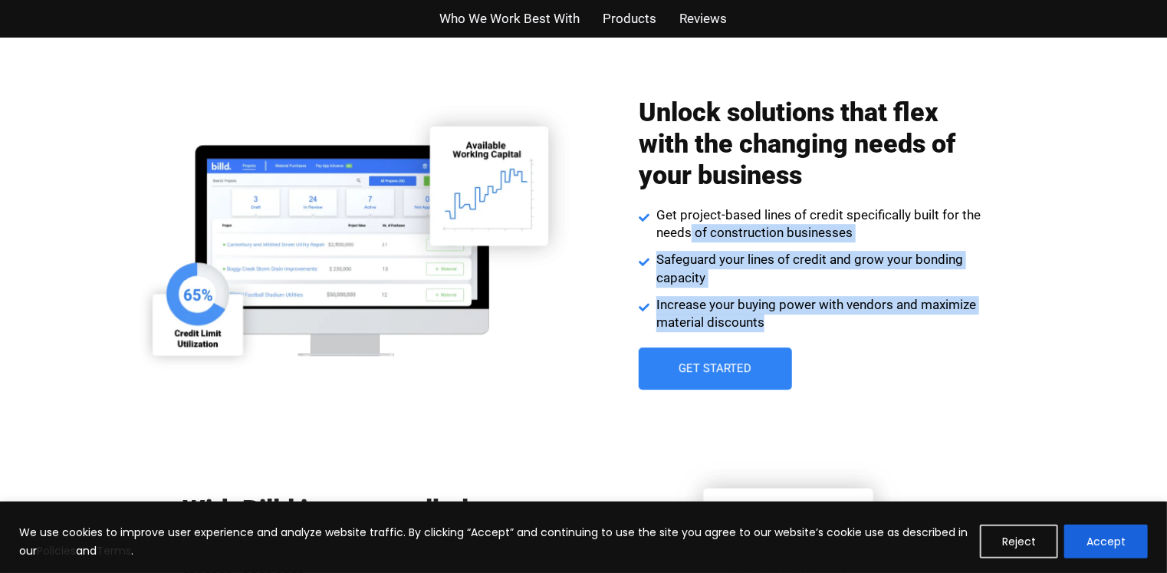
click at [672, 209] on div "Unlock solutions that flex with the changing needs of your business Get project…" at bounding box center [811, 243] width 345 height 308
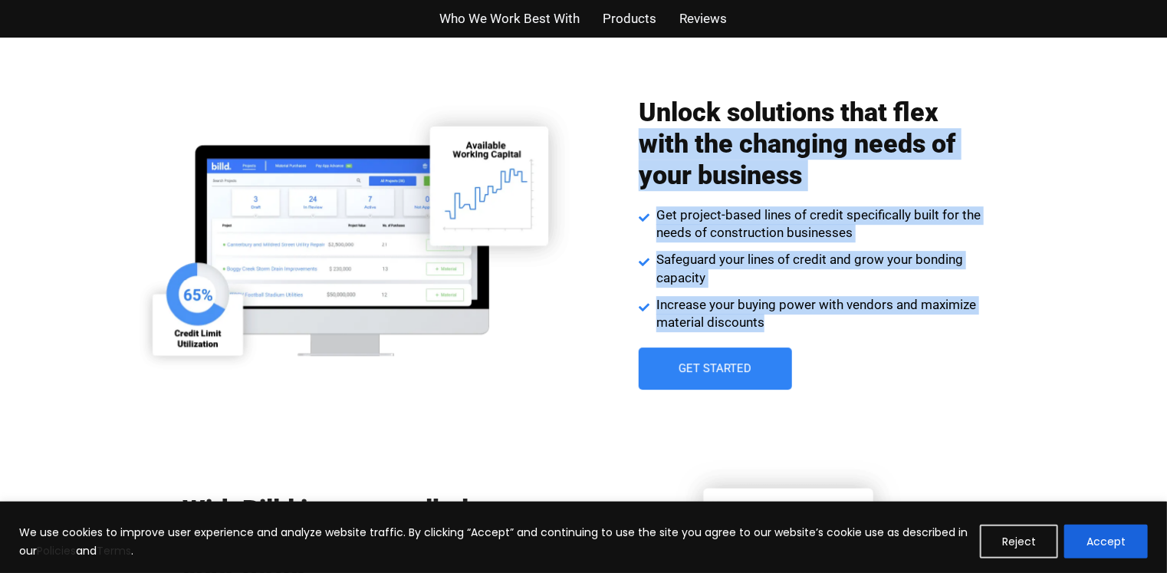
click at [948, 384] on div "Unlock solutions that flex with the changing needs of your business Get project…" at bounding box center [812, 243] width 464 height 308
click at [948, 345] on div "Unlock solutions that flex with the changing needs of your business Get project…" at bounding box center [811, 243] width 345 height 308
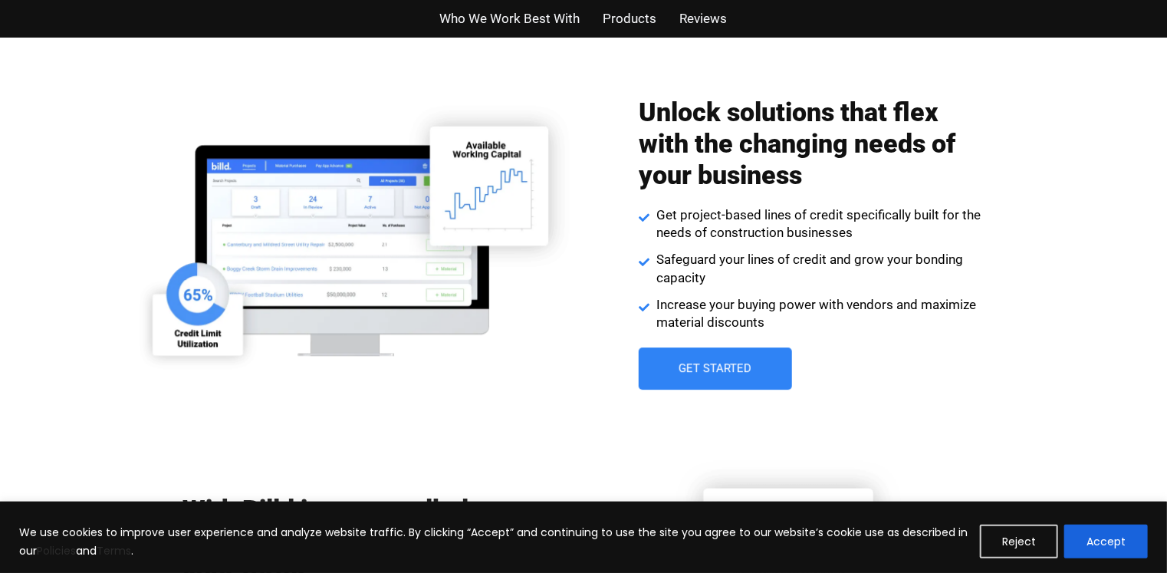
scroll to position [2391, 0]
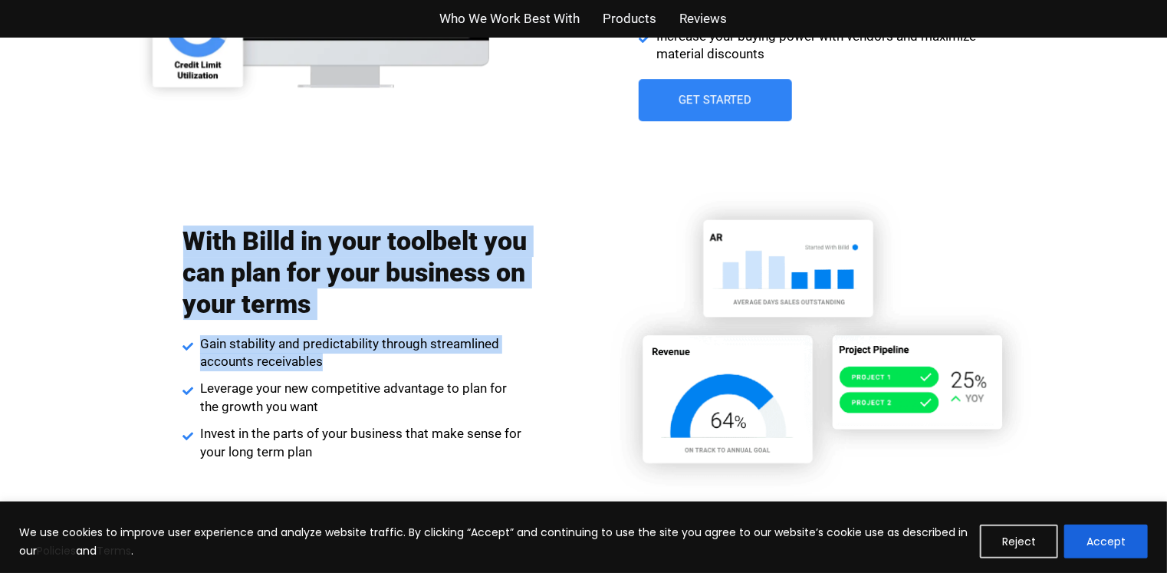
click at [565, 390] on div "With Billd in your toolbelt you can plan for your business on your terms Gain s…" at bounding box center [355, 343] width 464 height 251
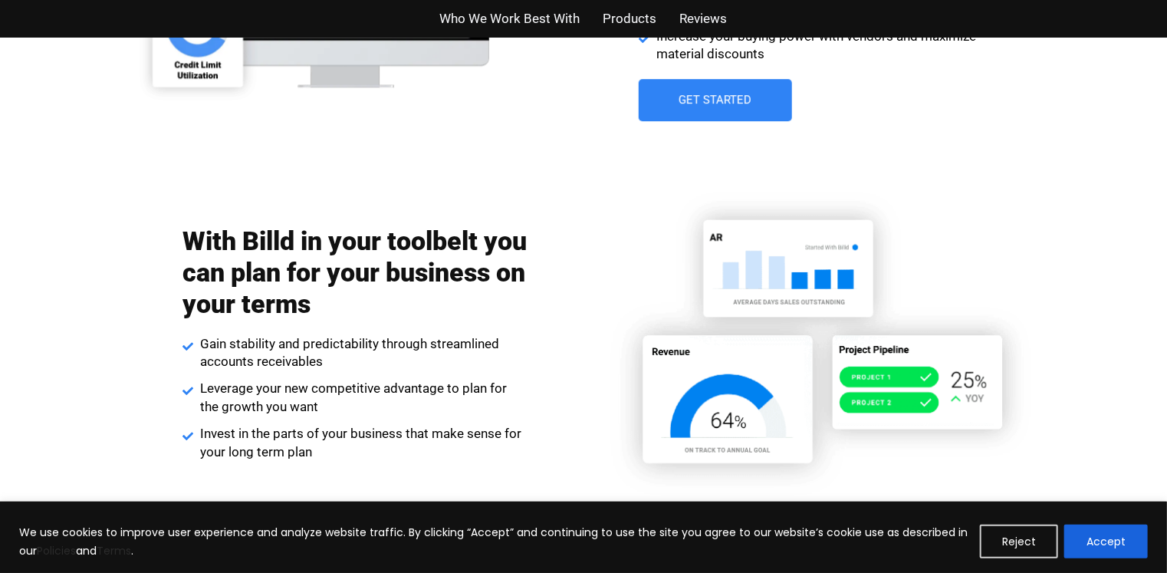
click at [562, 411] on div "With Billd in your toolbelt you can plan for your business on your terms Gain s…" at bounding box center [355, 343] width 464 height 251
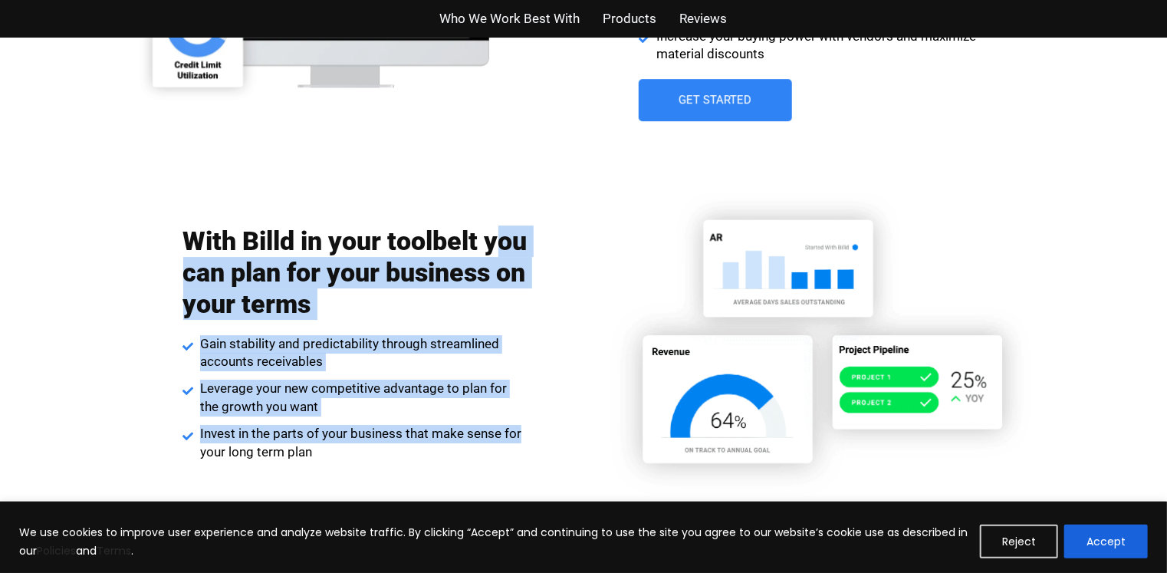
click at [195, 275] on div "With Billd in your toolbelt you can plan for your business on your terms Gain s…" at bounding box center [355, 343] width 464 height 251
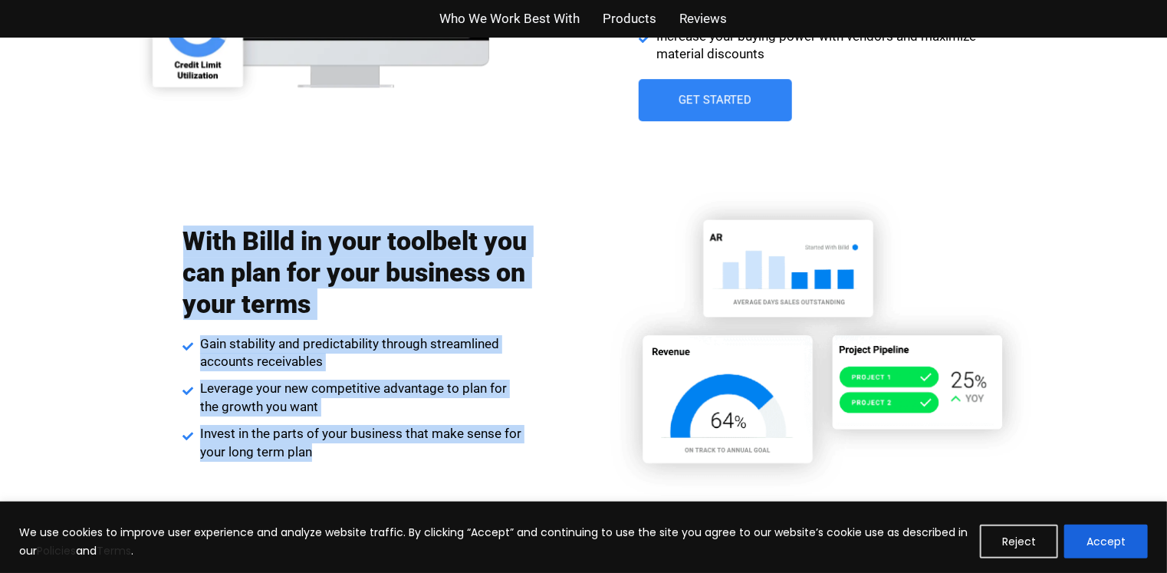
click at [562, 481] on div "With Billd in your toolbelt you can plan for your business on your terms Gain s…" at bounding box center [583, 343] width 920 height 375
click at [164, 213] on div "With Billd in your toolbelt you can plan for your business on your terms Gain s…" at bounding box center [583, 343] width 920 height 375
click at [524, 448] on div "With Billd in your toolbelt you can plan for your business on your terms Gain s…" at bounding box center [583, 343] width 920 height 375
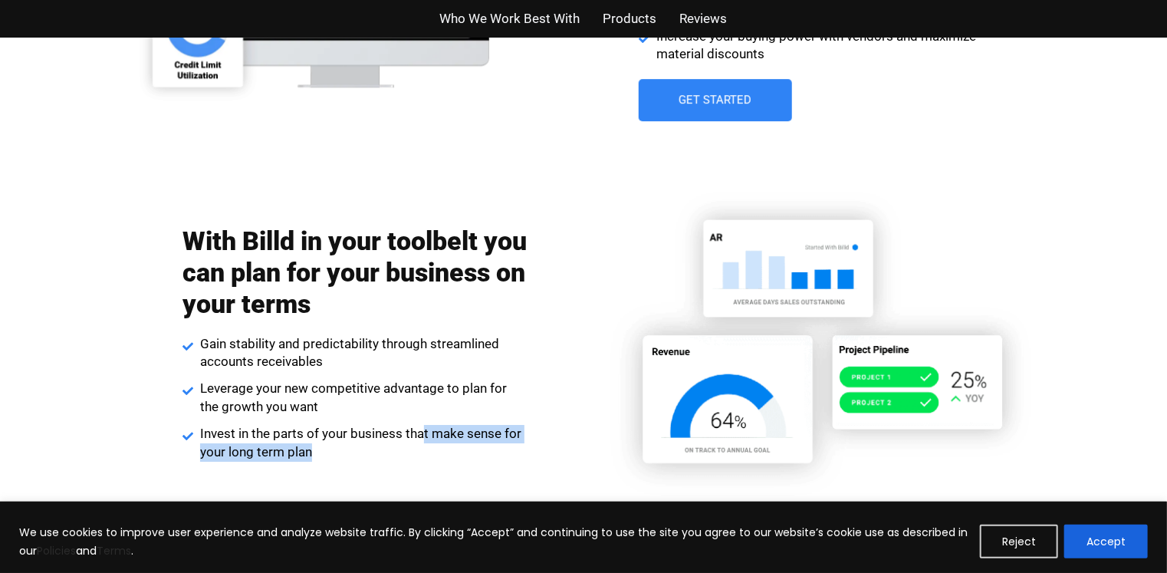
click at [361, 382] on div "With Billd in your toolbelt you can plan for your business on your terms Gain s…" at bounding box center [355, 343] width 345 height 251
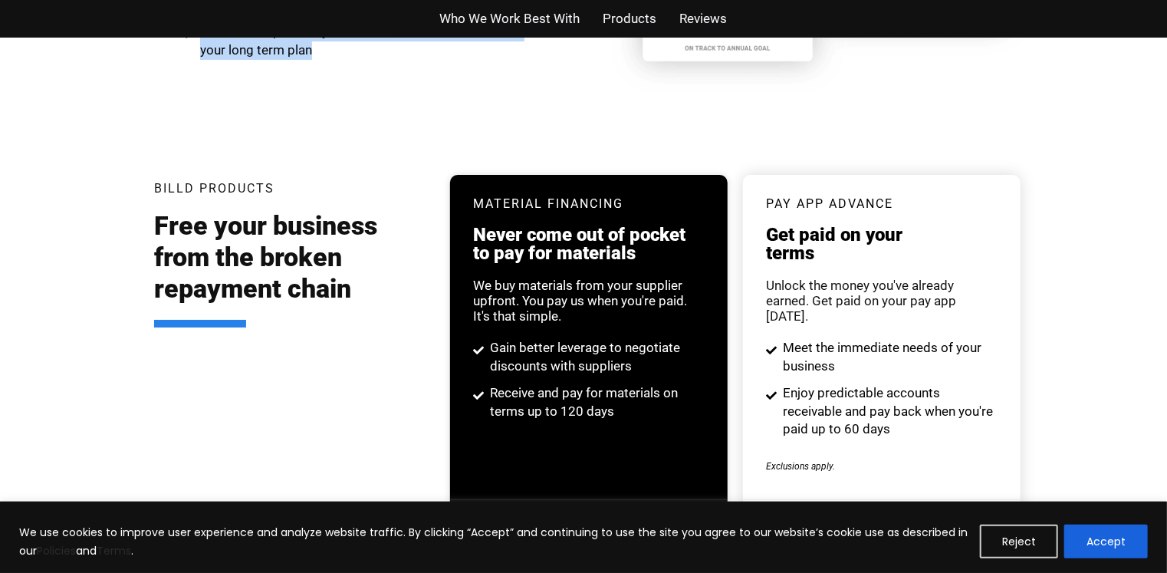
scroll to position [2919, 0]
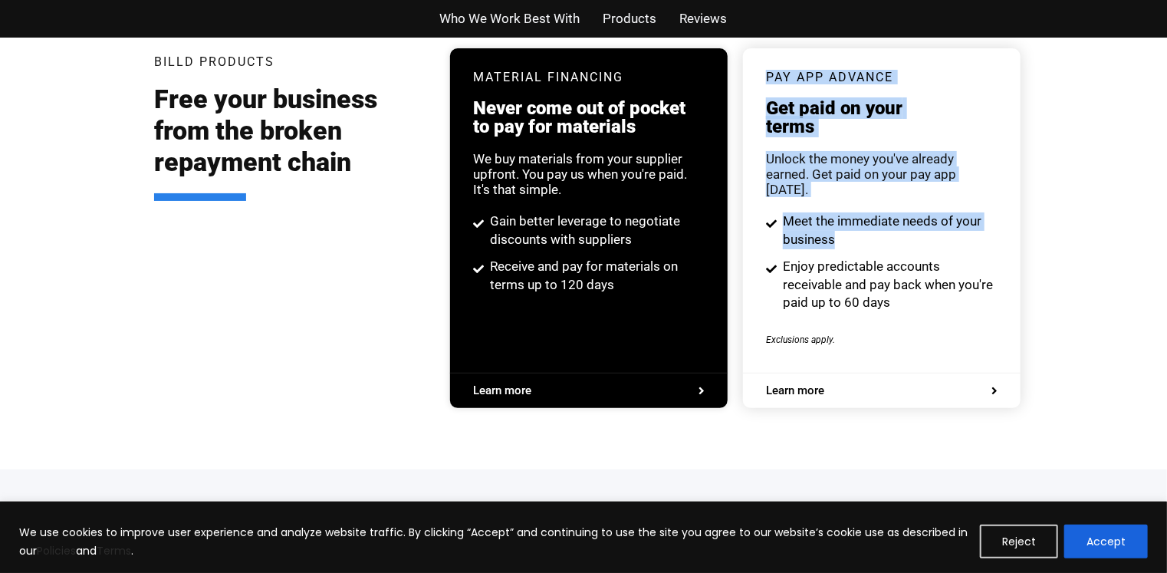
click at [988, 231] on div "pay app advance Get paid on your terms Unlock the money you've already earned. …" at bounding box center [882, 210] width 278 height 324
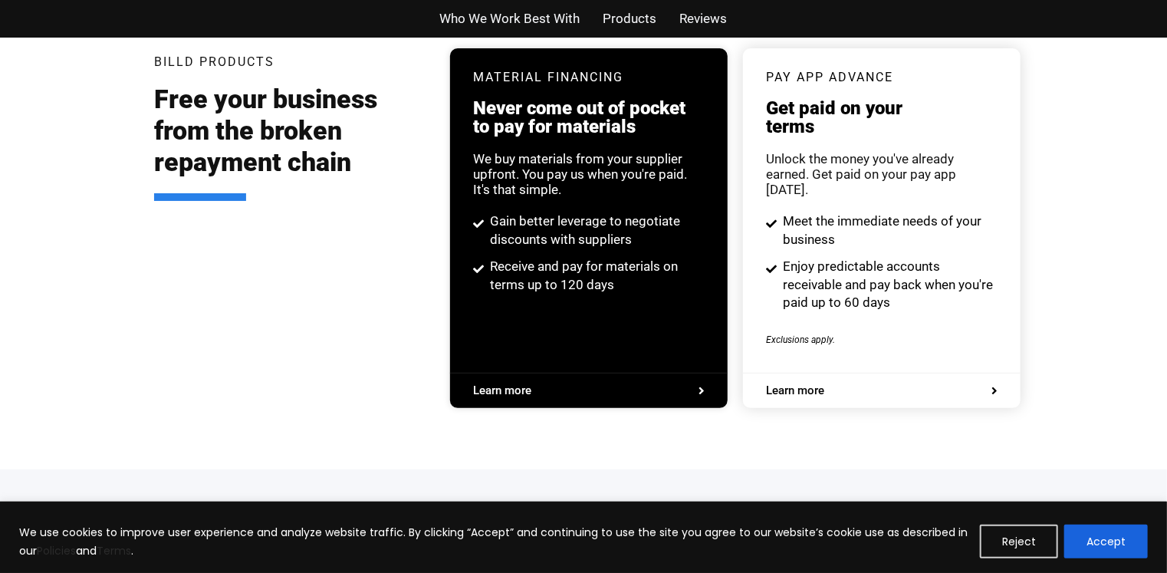
click at [1000, 267] on div "pay app advance Get paid on your terms Unlock the money you've already earned. …" at bounding box center [882, 210] width 278 height 324
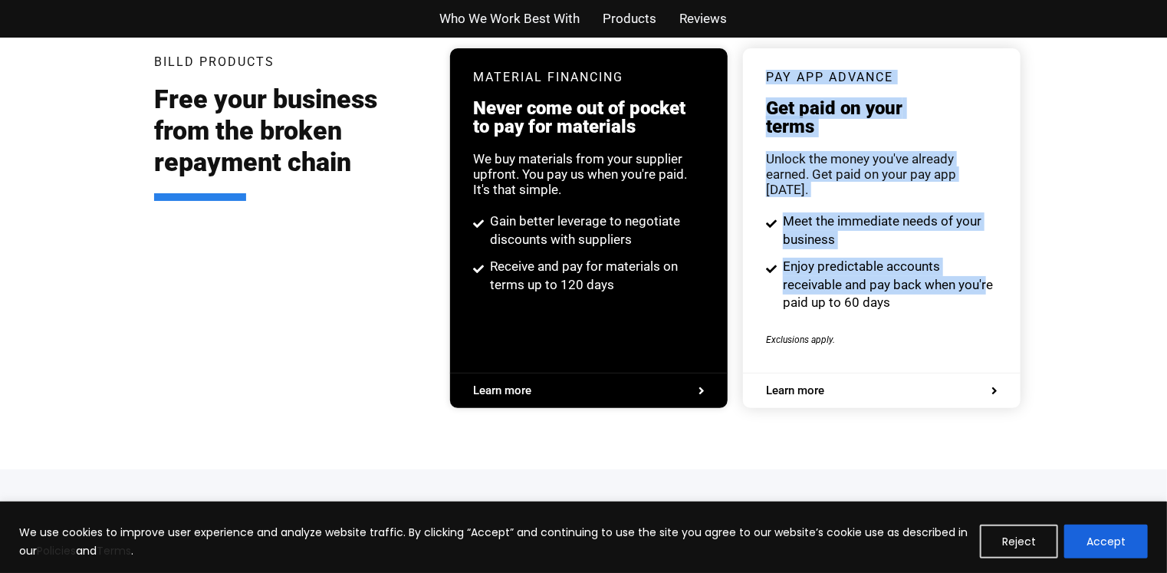
click at [752, 70] on div "pay app advance Get paid on your terms Unlock the money you've already earned. …" at bounding box center [882, 210] width 278 height 324
click at [751, 62] on div "pay app advance Get paid on your terms Unlock the money you've already earned. …" at bounding box center [882, 210] width 278 height 324
click at [1010, 292] on div "pay app advance Get paid on your terms Unlock the money you've already earned. …" at bounding box center [882, 210] width 278 height 324
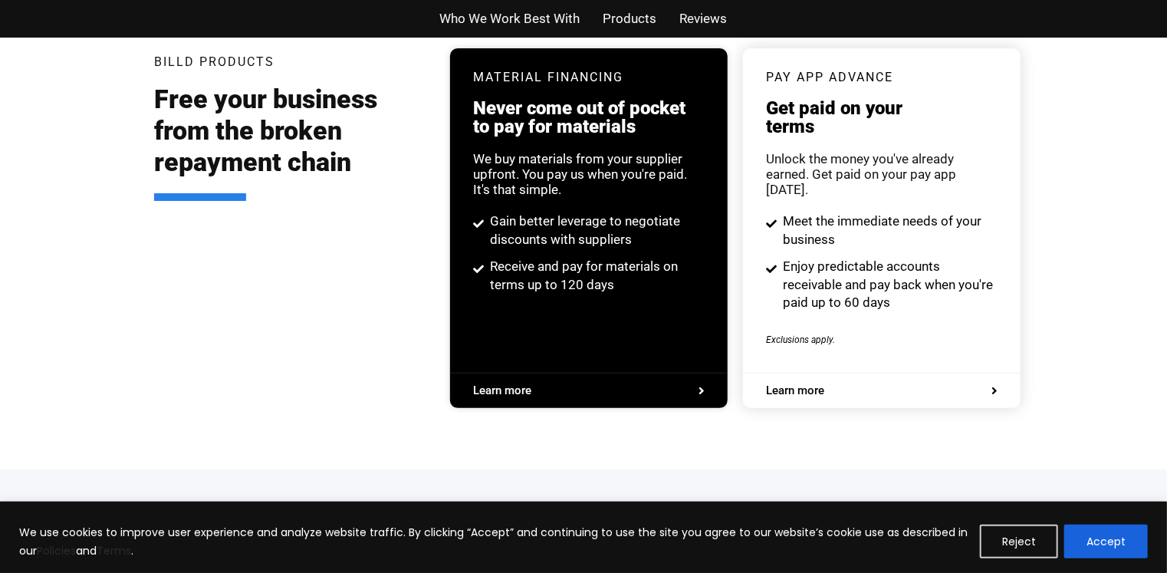
click at [1008, 296] on div "pay app advance Get paid on your terms Unlock the money you've already earned. …" at bounding box center [882, 210] width 278 height 324
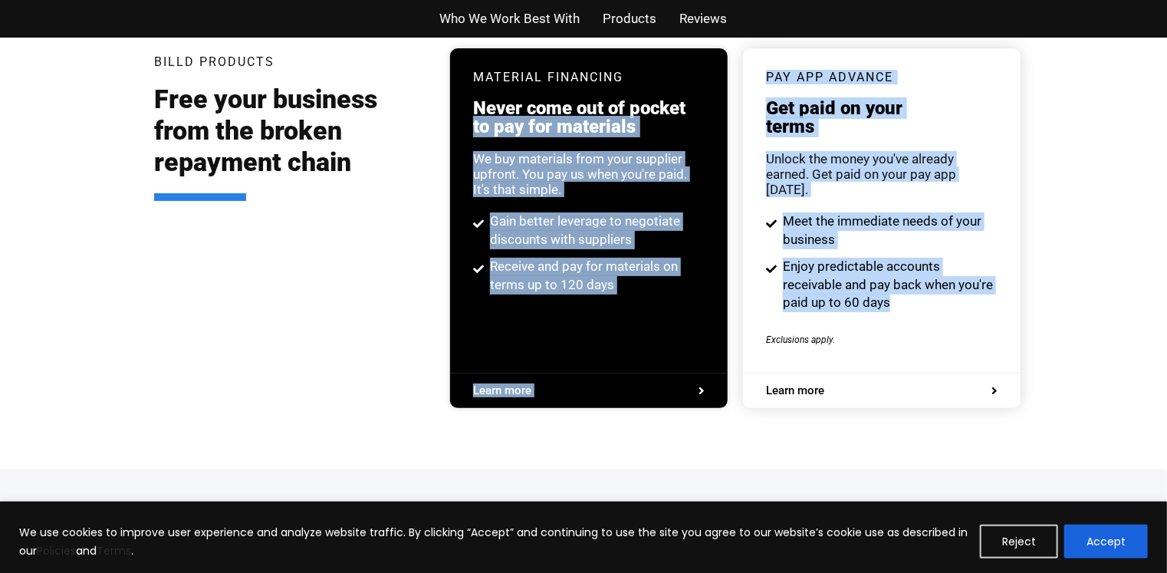
click at [711, 89] on div "Billd Products Free your business from the broken repayment chain Material Fina…" at bounding box center [583, 235] width 874 height 467
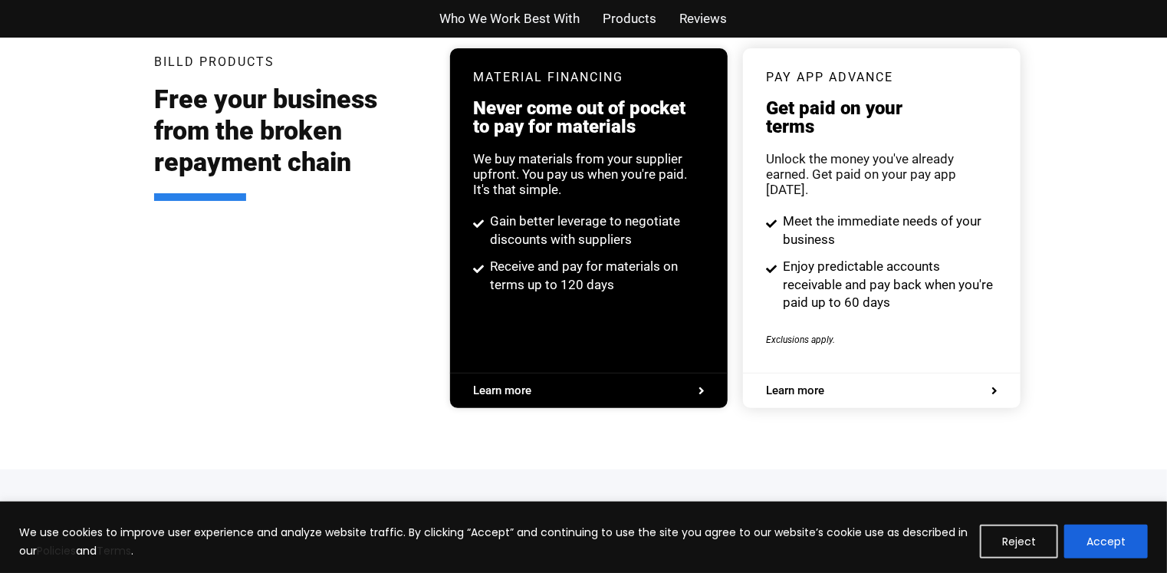
click at [936, 302] on div "pay app advance Get paid on your terms Unlock the money you've already earned. …" at bounding box center [882, 210] width 232 height 324
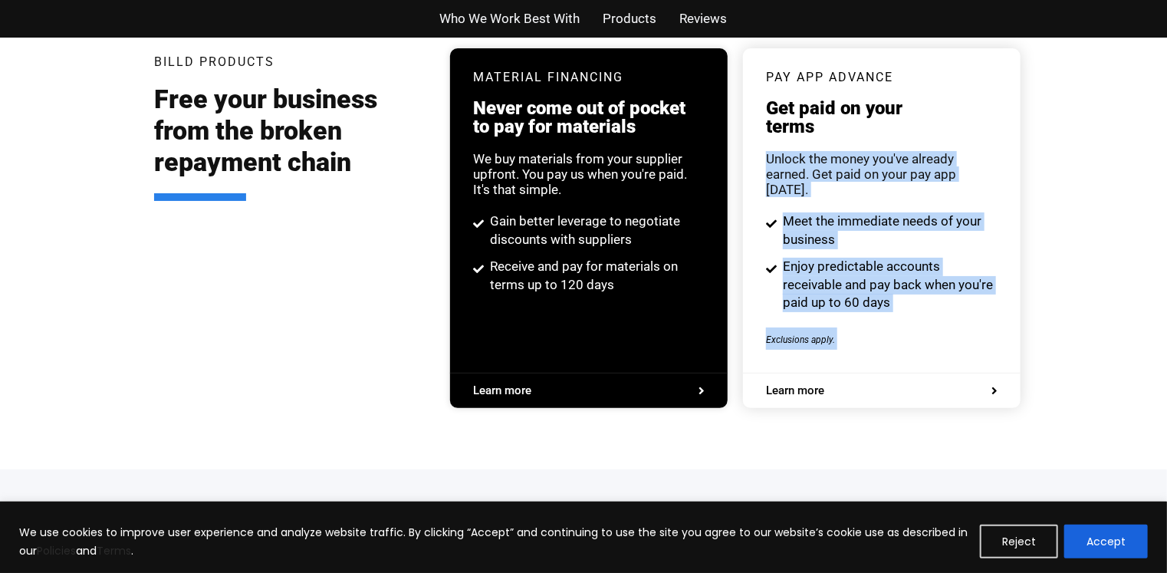
click at [744, 117] on div "pay app advance Get paid on your terms Unlock the money you've already earned. …" at bounding box center [882, 228] width 278 height 360
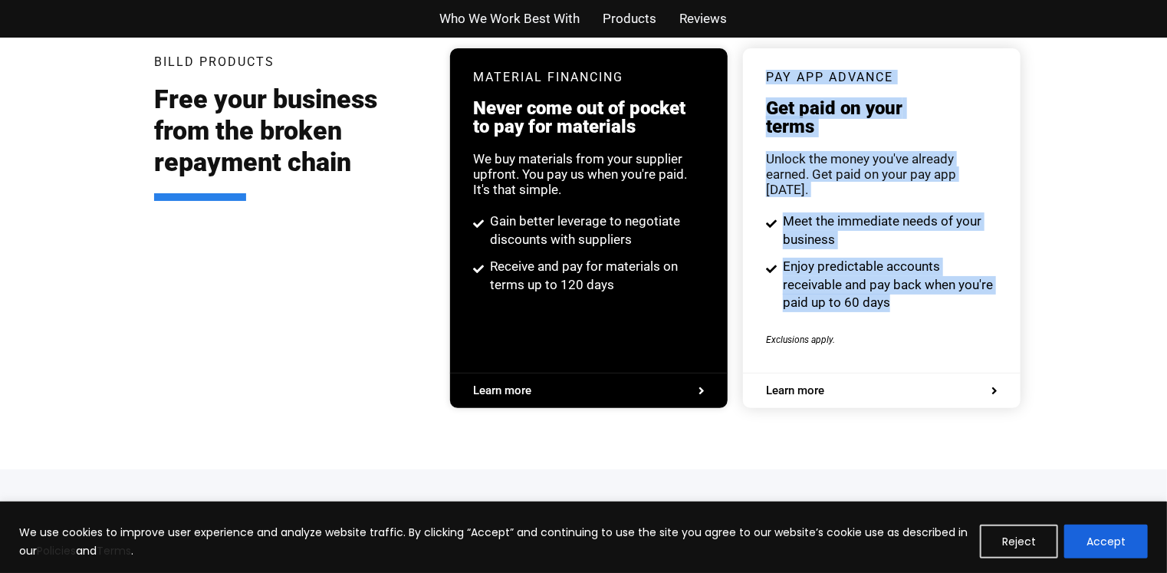
click at [1009, 347] on div "pay app advance Get paid on your terms Unlock the money you've already earned. …" at bounding box center [882, 210] width 278 height 324
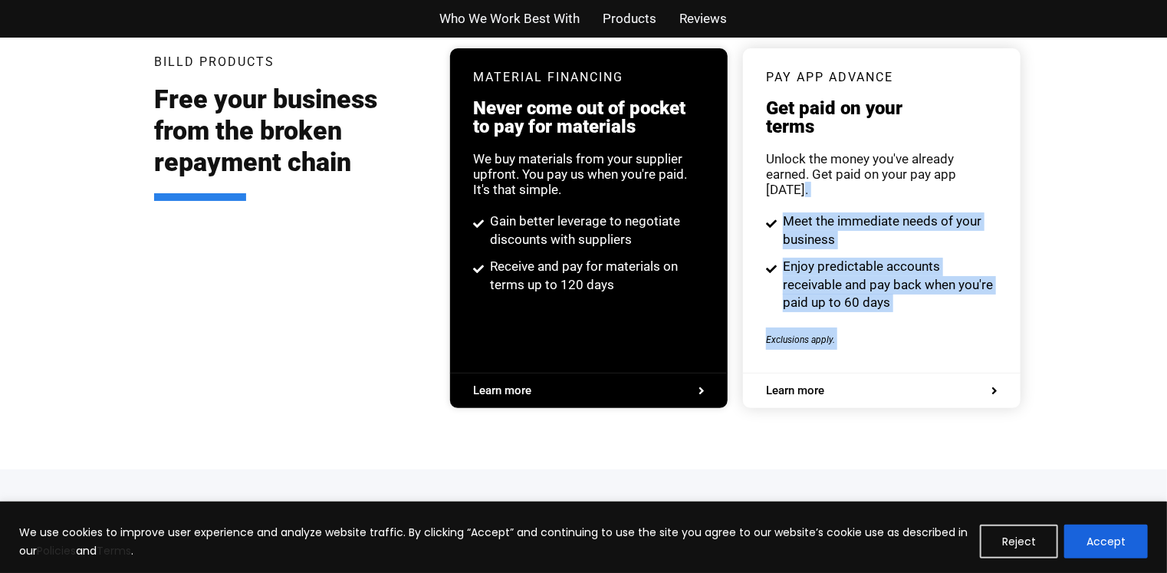
click at [803, 147] on div "pay app advance Get paid on your terms Unlock the money you've already earned. …" at bounding box center [882, 228] width 278 height 360
click at [973, 339] on div "pay app advance Get paid on your terms Unlock the money you've already earned. …" at bounding box center [882, 210] width 232 height 324
click at [972, 340] on div "pay app advance Get paid on your terms Unlock the money you've already earned. …" at bounding box center [882, 210] width 232 height 324
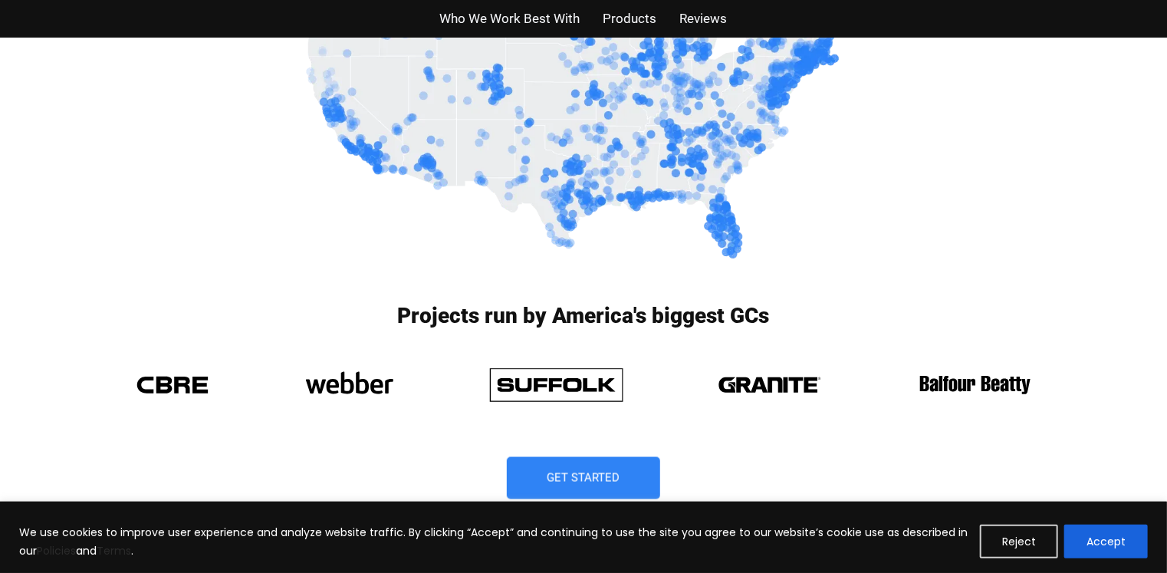
scroll to position [0, 0]
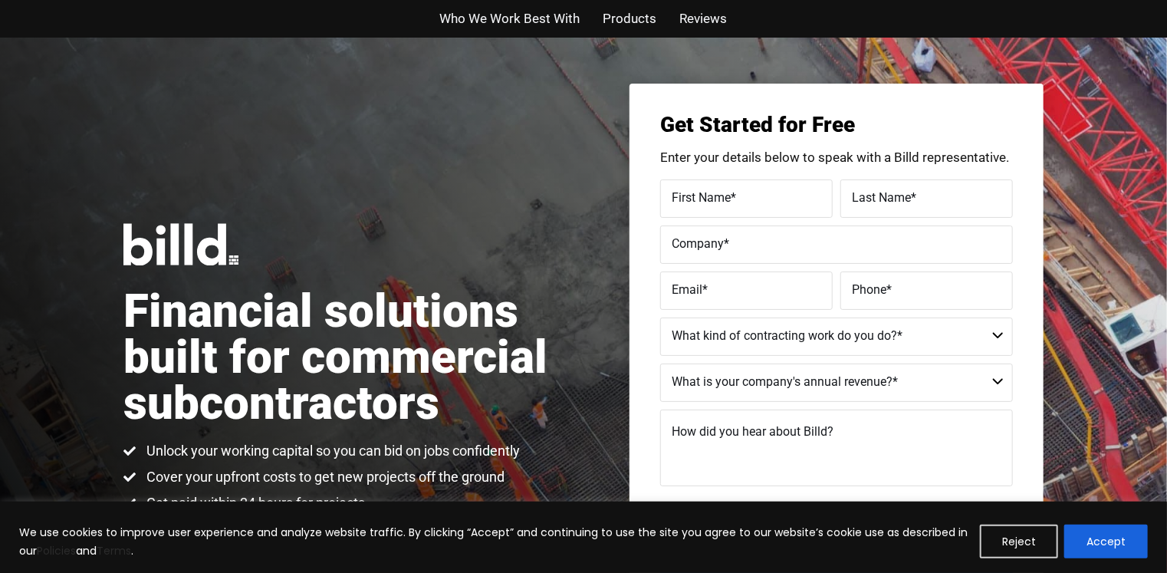
click at [700, 15] on span "Reviews" at bounding box center [704, 19] width 48 height 22
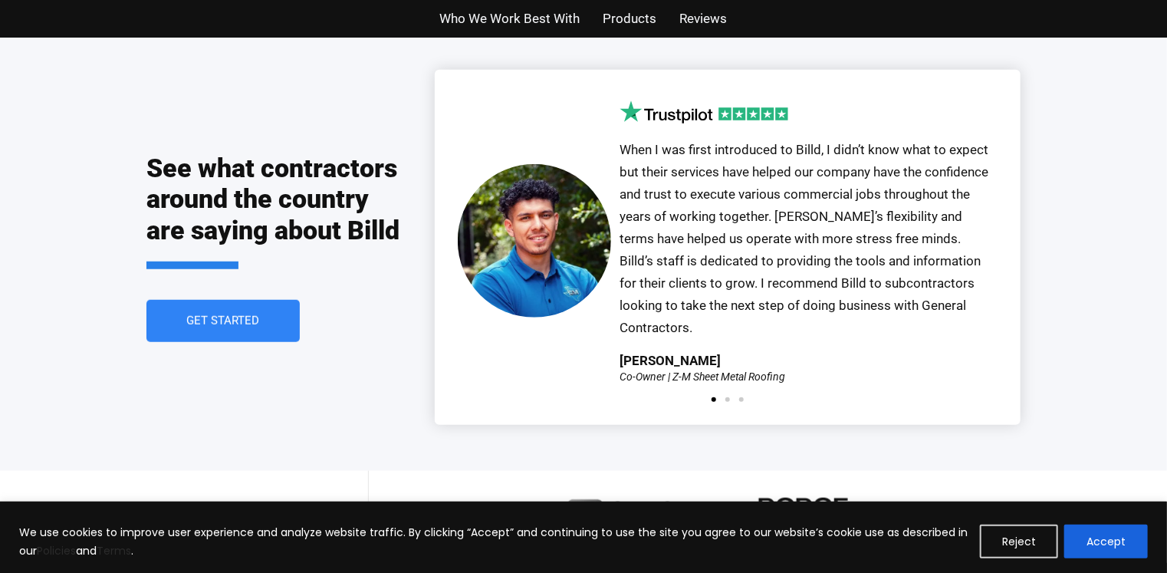
scroll to position [3373, 0]
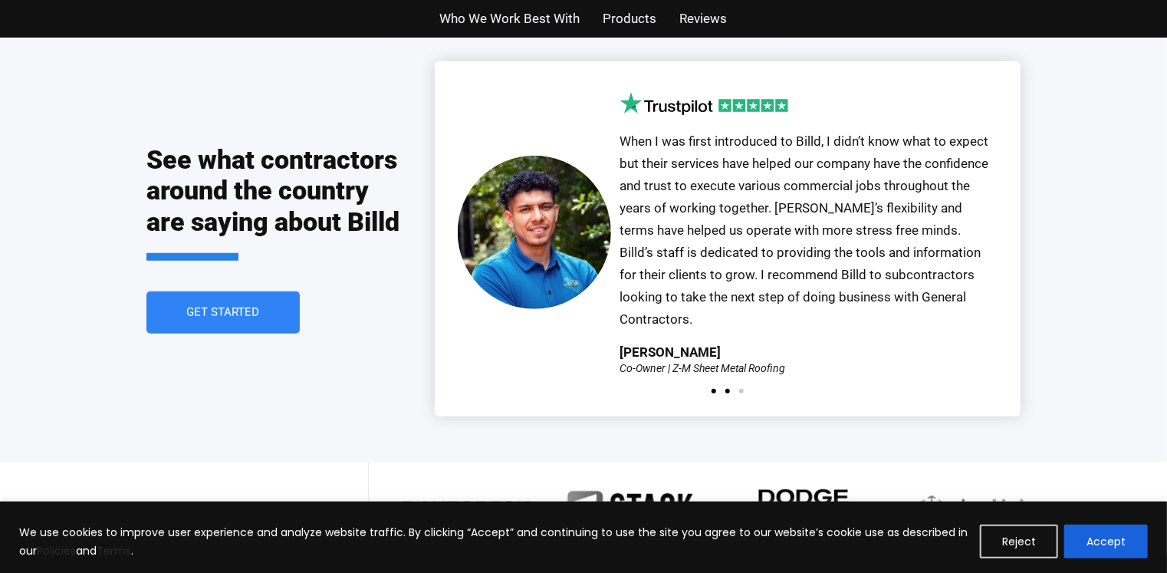
click at [730, 389] on span "Go to slide 2" at bounding box center [727, 391] width 5 height 5
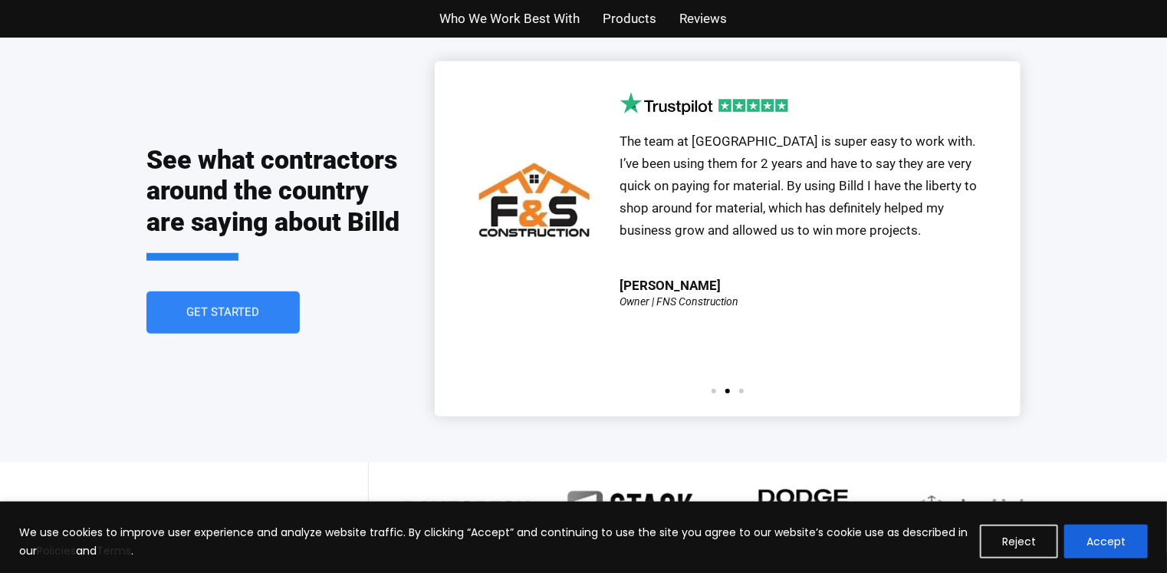
click at [747, 389] on div at bounding box center [727, 391] width 41 height 5
click at [744, 348] on div "Our partnership with Billd started over a year ago, and we have been extremely …" at bounding box center [728, 238] width 540 height 308
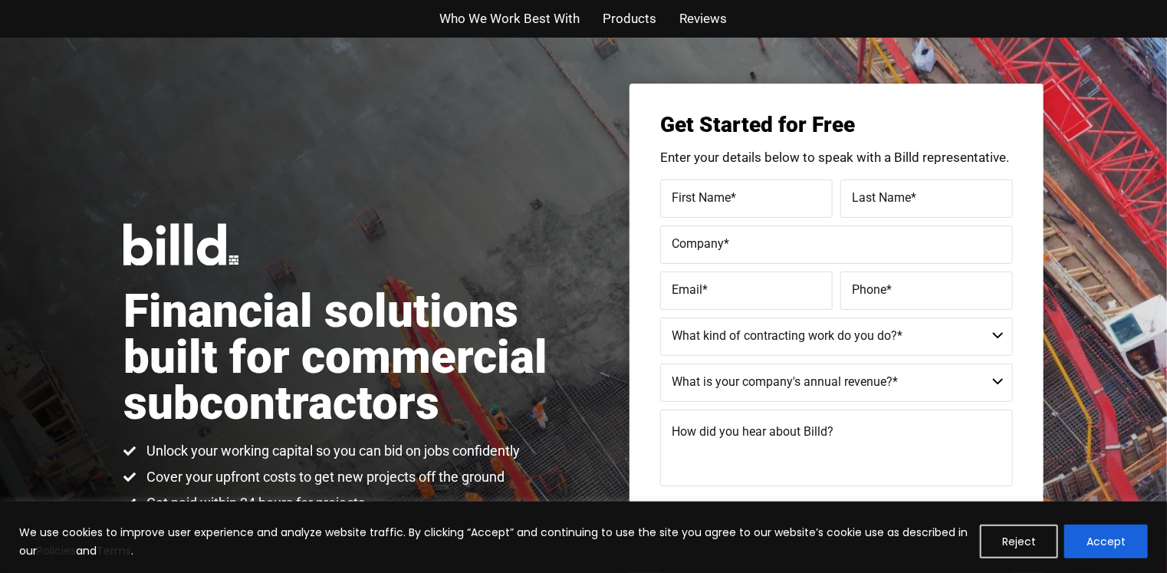
scroll to position [31, 0]
